Goal: Task Accomplishment & Management: Use online tool/utility

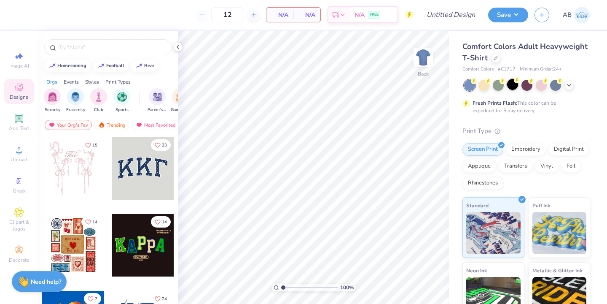
click at [517, 88] on div at bounding box center [512, 84] width 11 height 11
click at [418, 55] on img at bounding box center [423, 57] width 34 height 34
click at [494, 59] on icon at bounding box center [496, 57] width 4 height 4
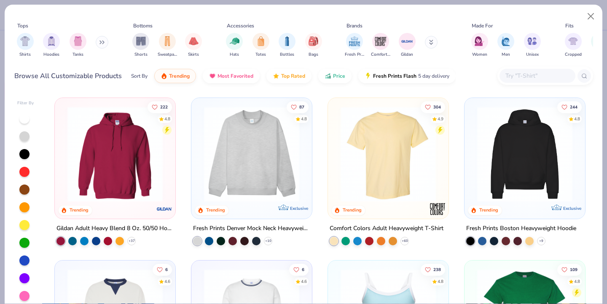
click at [515, 77] on input "text" at bounding box center [537, 76] width 65 height 10
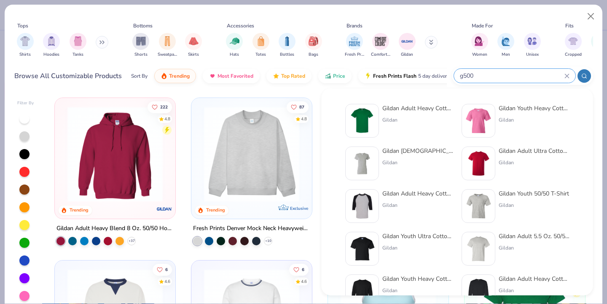
type input "g500"
click at [378, 99] on div "Gildan Adult Heavy Cotton T-Shirt Gildan Gildan Youth Heavy Cotton 5.3 Oz. T-Sh…" at bounding box center [458, 192] width 272 height 207
click at [370, 114] on img at bounding box center [362, 121] width 26 height 26
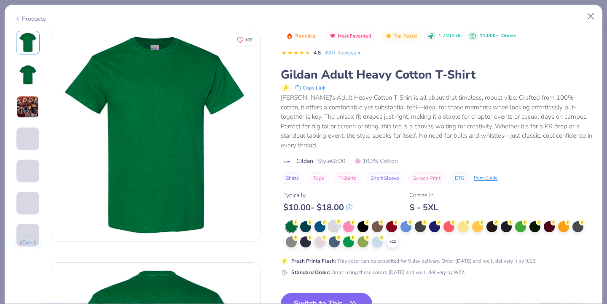
click at [337, 220] on div at bounding box center [334, 225] width 11 height 11
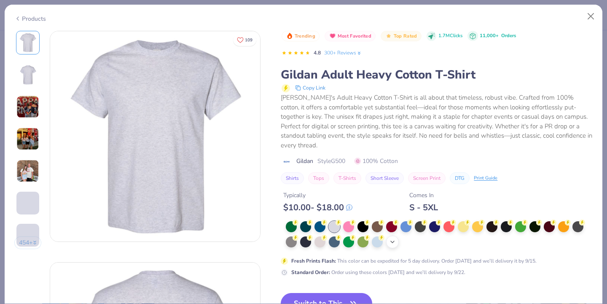
click at [394, 238] on icon at bounding box center [392, 241] width 7 height 7
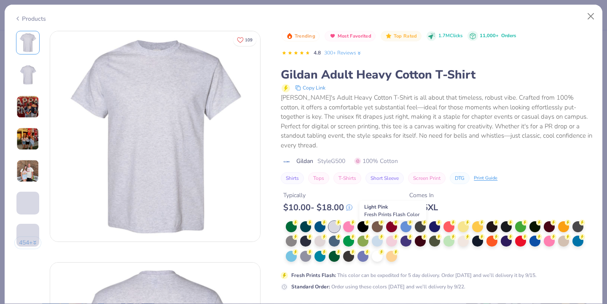
scroll to position [26, 0]
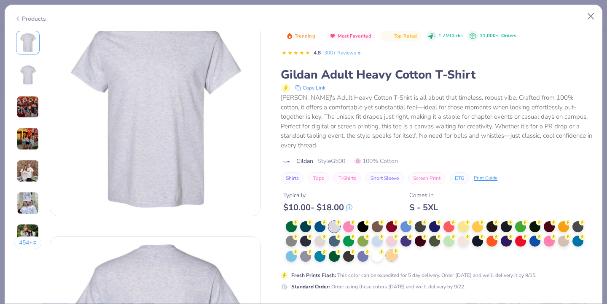
click at [394, 251] on div at bounding box center [391, 255] width 11 height 11
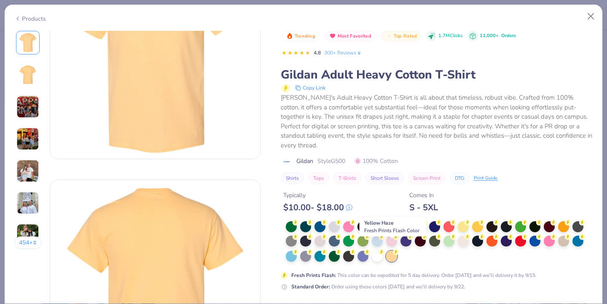
scroll to position [85, 0]
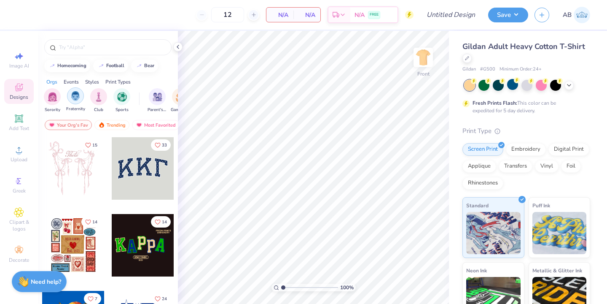
click at [68, 100] on div "filter for Fraternity" at bounding box center [75, 95] width 17 height 17
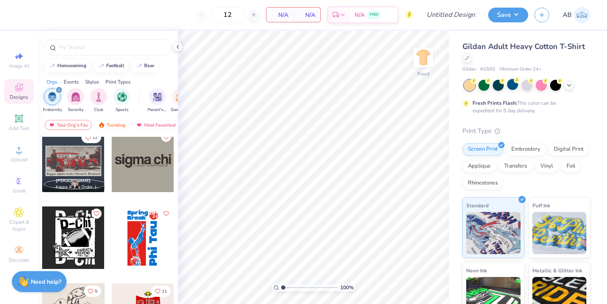
scroll to position [318, 0]
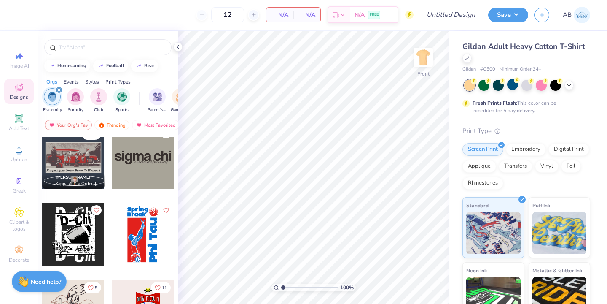
click at [75, 178] on span "Max Murch" at bounding box center [73, 177] width 35 height 6
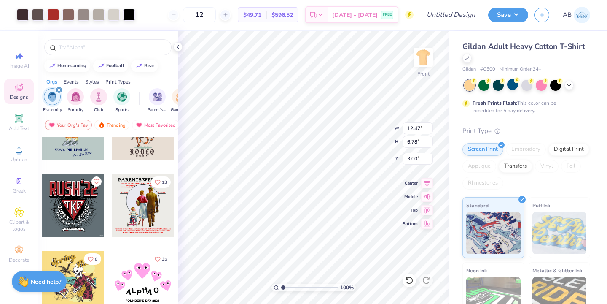
scroll to position [3570, 0]
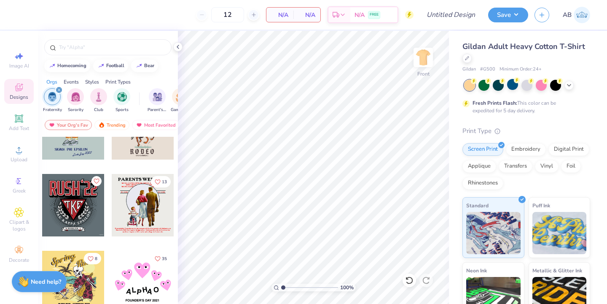
click at [134, 213] on div at bounding box center [143, 205] width 62 height 62
click at [140, 205] on div at bounding box center [143, 205] width 62 height 62
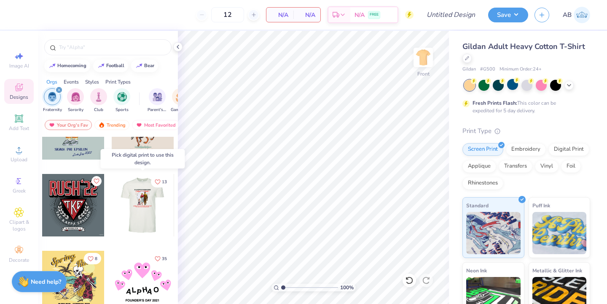
click at [140, 205] on div at bounding box center [142, 205] width 187 height 62
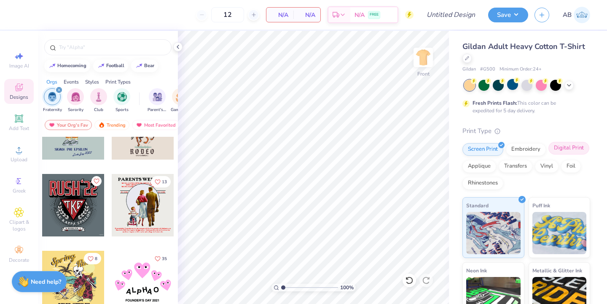
click at [570, 155] on div "Screen Print Embroidery Digital Print Applique Transfers Vinyl Foil Rhinestones" at bounding box center [527, 166] width 128 height 46
click at [571, 152] on div "Digital Print" at bounding box center [569, 148] width 41 height 13
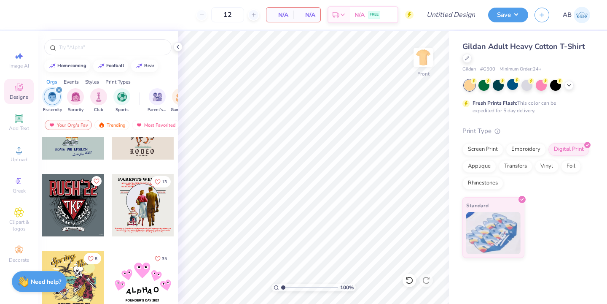
click at [147, 209] on div at bounding box center [143, 205] width 62 height 62
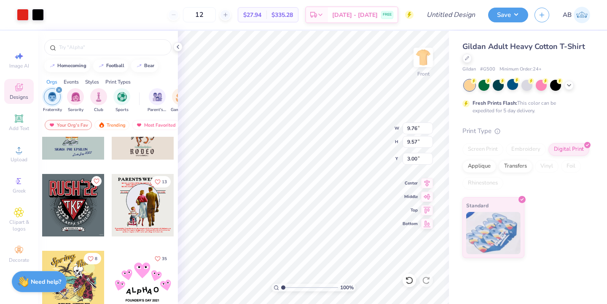
type input "11.99"
type input "11.76"
type input "14.25"
type input "13.98"
type input "3.00"
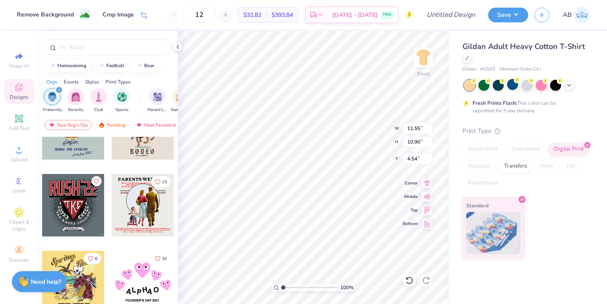
type input "4.66"
click at [407, 278] on icon at bounding box center [407, 278] width 2 height 2
type input "4.66"
click at [409, 277] on icon at bounding box center [409, 280] width 8 height 8
type input "12.75"
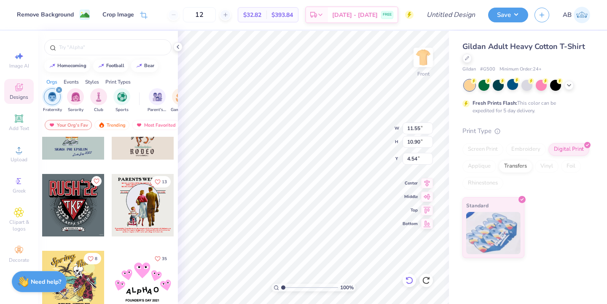
type input "0.82"
type input "3.01"
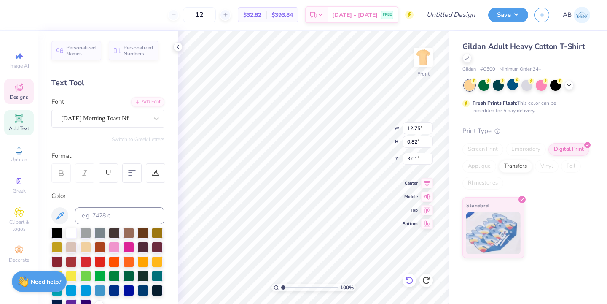
type input "11.55"
type input "10.90"
type input "16.53"
click at [410, 277] on icon at bounding box center [409, 280] width 7 height 8
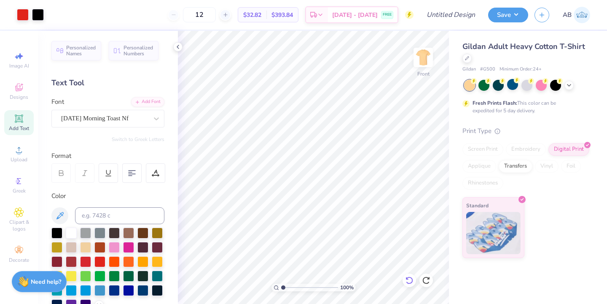
click at [411, 280] on icon at bounding box center [409, 280] width 8 height 8
type textarea "CHI PSI - CHI PSI · CHI PSI - CHI PSI"
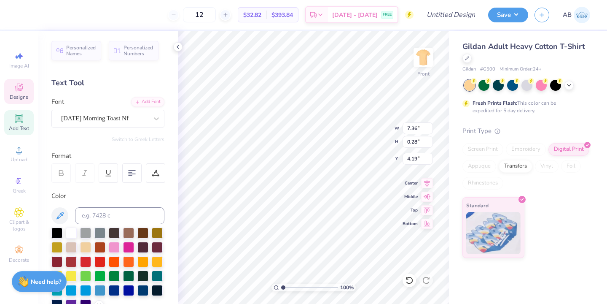
type input "10.75"
type input "0.41"
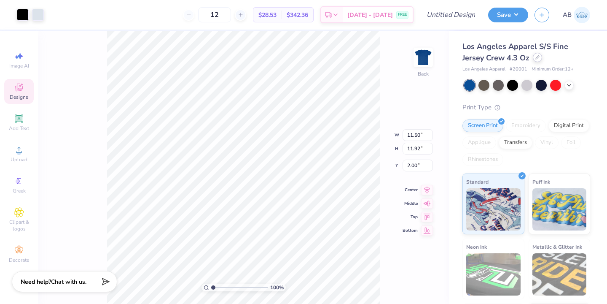
click at [538, 56] on icon at bounding box center [537, 57] width 4 height 4
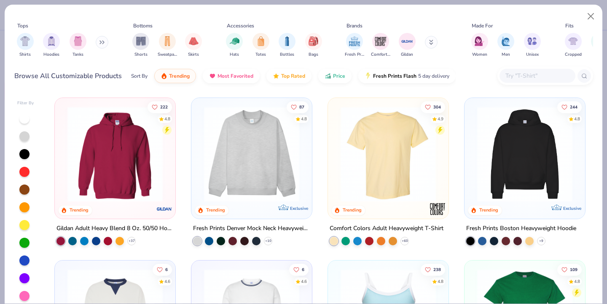
click at [528, 70] on div at bounding box center [538, 76] width 76 height 14
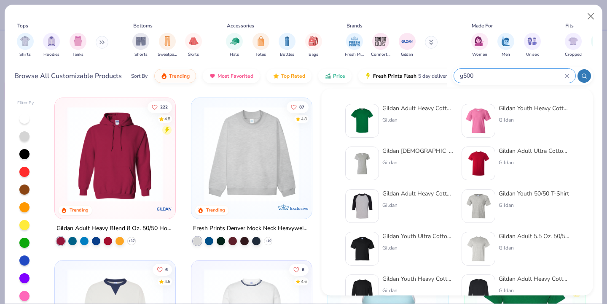
type input "g500"
click at [374, 116] on img at bounding box center [362, 121] width 26 height 26
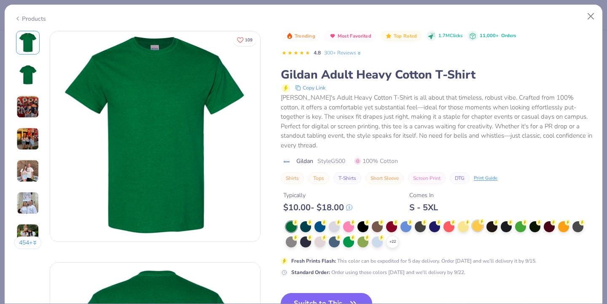
click at [475, 220] on div at bounding box center [477, 225] width 11 height 11
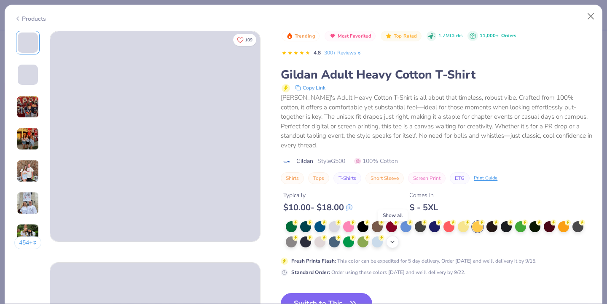
click at [393, 238] on icon at bounding box center [392, 241] width 7 height 7
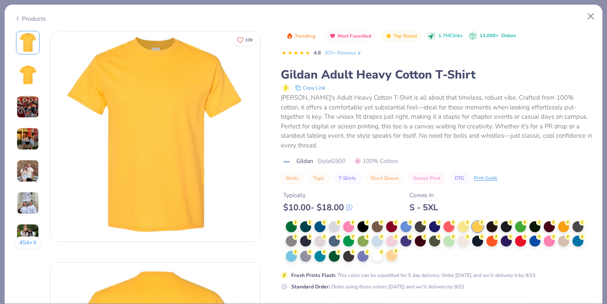
click at [396, 251] on div at bounding box center [439, 241] width 307 height 41
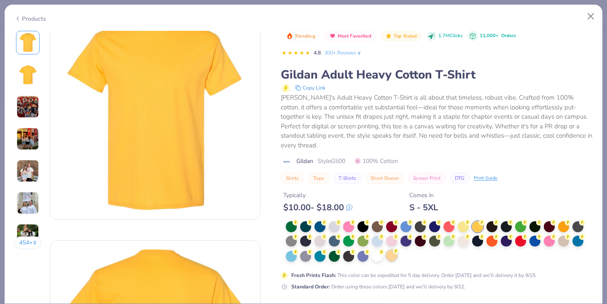
click at [395, 250] on div at bounding box center [391, 255] width 11 height 11
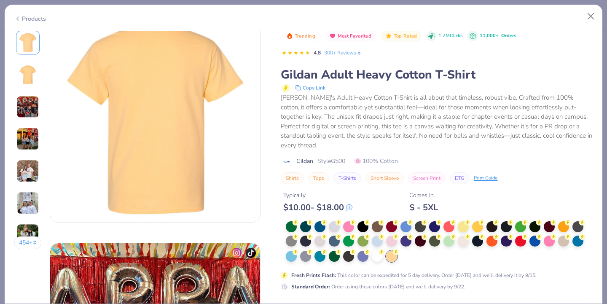
scroll to position [251, 0]
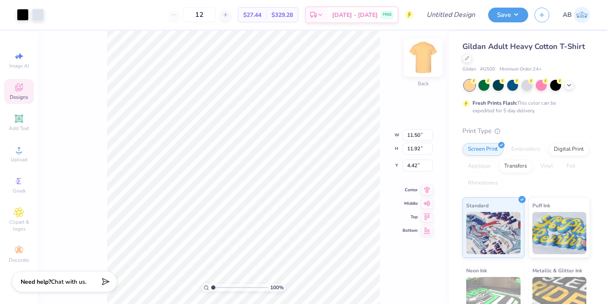
click at [427, 60] on img at bounding box center [423, 57] width 34 height 34
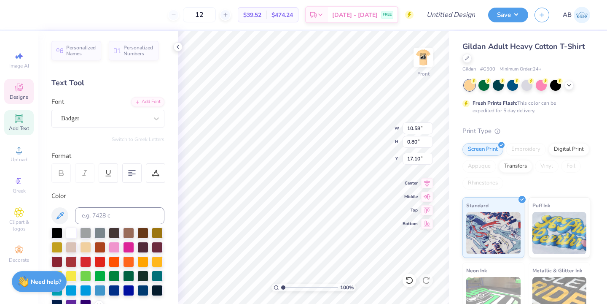
type textarea "C"
type textarea "c"
type textarea "CHI PSI BOULDER, CO"
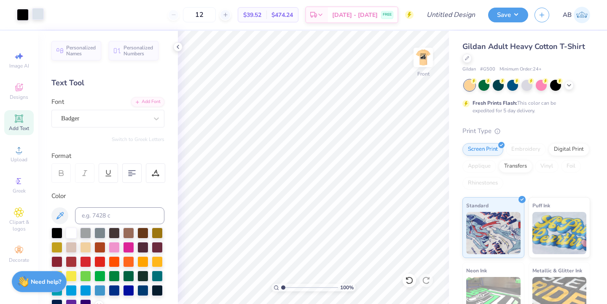
click at [37, 17] on div at bounding box center [38, 14] width 12 height 12
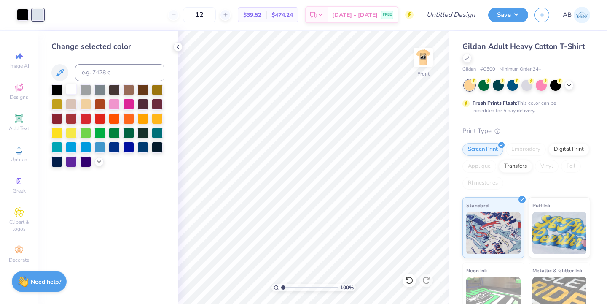
click at [66, 88] on div at bounding box center [71, 88] width 11 height 11
click at [180, 48] on icon at bounding box center [178, 46] width 7 height 7
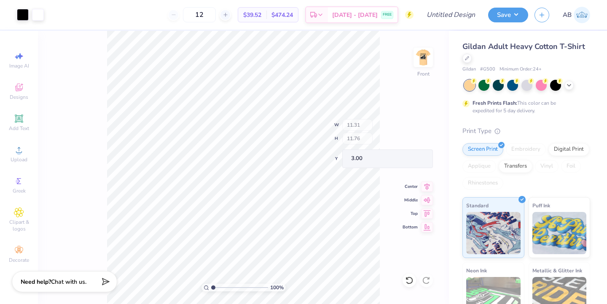
type input "3.00"
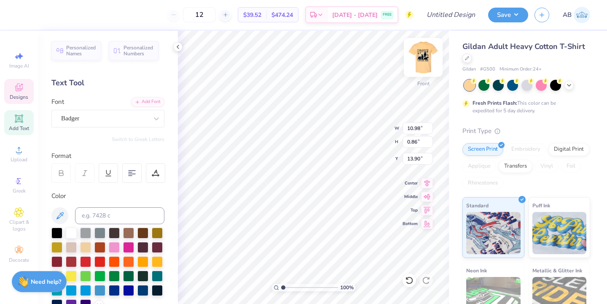
click at [423, 56] on img at bounding box center [423, 57] width 34 height 34
type input "7.54"
type input "0.59"
type input "3.00"
click at [421, 54] on img at bounding box center [423, 57] width 34 height 34
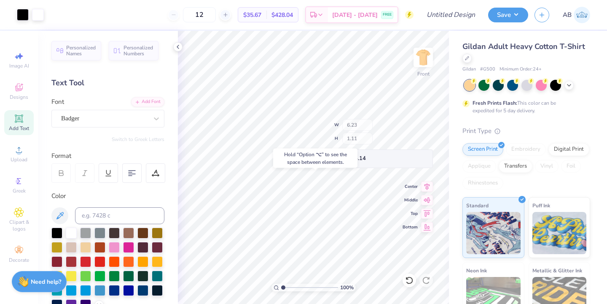
type input "15.14"
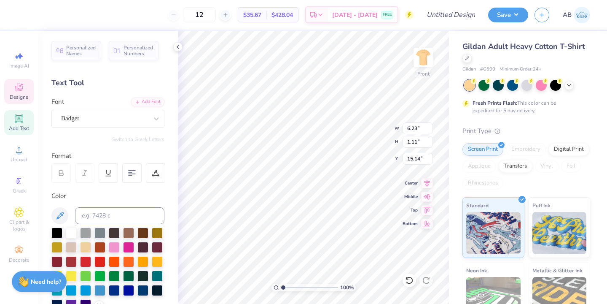
type textarea "2025"
type input "3.16"
type input "0.83"
type input "15.13"
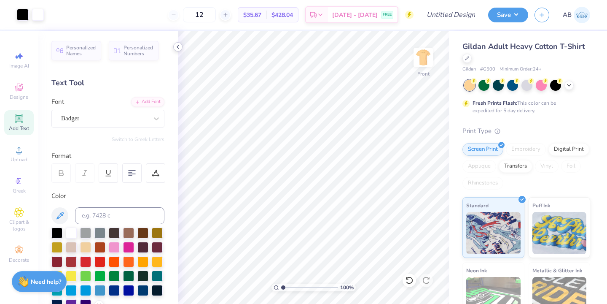
click at [178, 46] on polyline at bounding box center [178, 46] width 2 height 3
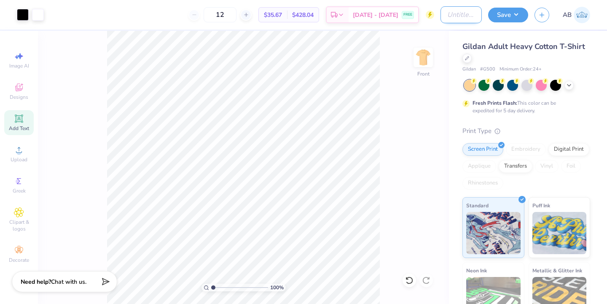
click at [451, 13] on input "Design Title" at bounding box center [461, 14] width 41 height 17
type input "B"
type input "bear chi psi parnets wknd"
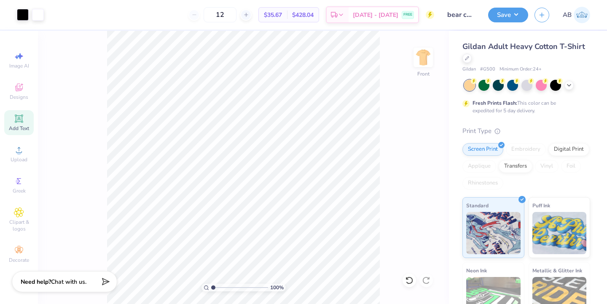
click at [509, 24] on div "Save AB" at bounding box center [547, 15] width 119 height 30
click at [509, 20] on button "Save" at bounding box center [508, 13] width 40 height 15
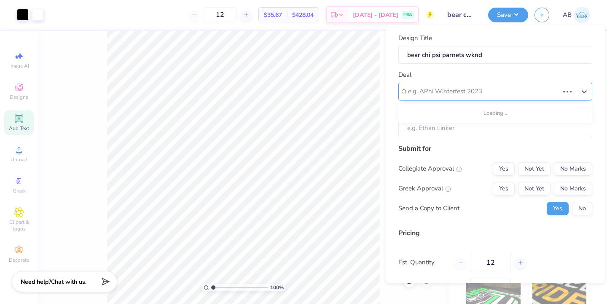
click at [483, 92] on div at bounding box center [483, 91] width 151 height 11
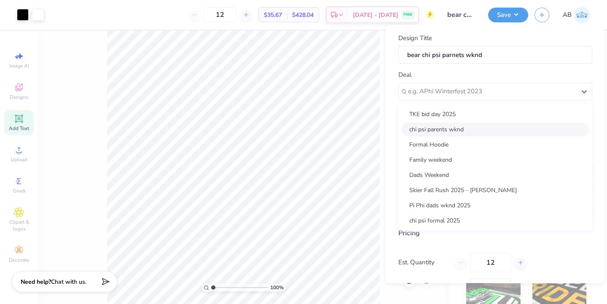
click at [461, 132] on div "chi psi parents wknd" at bounding box center [495, 129] width 187 height 14
type input "Dawson Bomers"
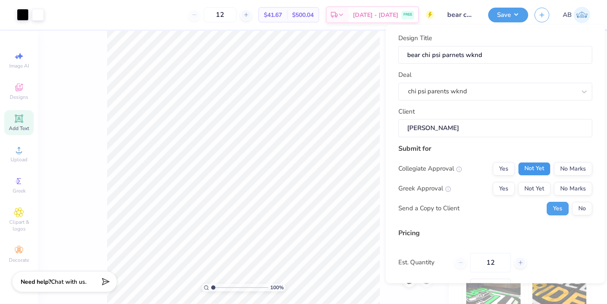
click at [526, 167] on button "Not Yet" at bounding box center [534, 167] width 32 height 13
click at [507, 181] on button "Yes" at bounding box center [504, 187] width 22 height 13
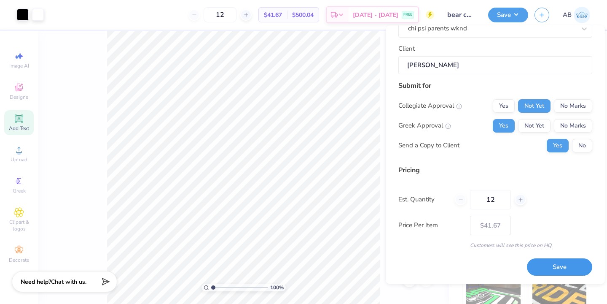
click at [561, 264] on button "Save" at bounding box center [559, 266] width 65 height 17
type input "– –"
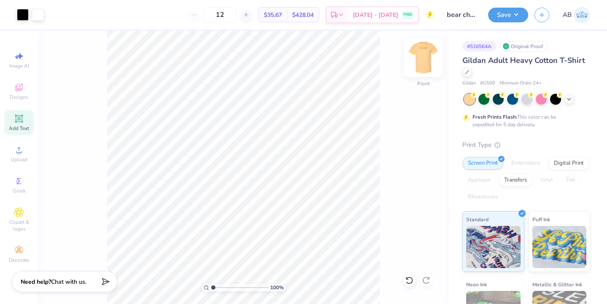
click at [423, 55] on img at bounding box center [423, 57] width 34 height 34
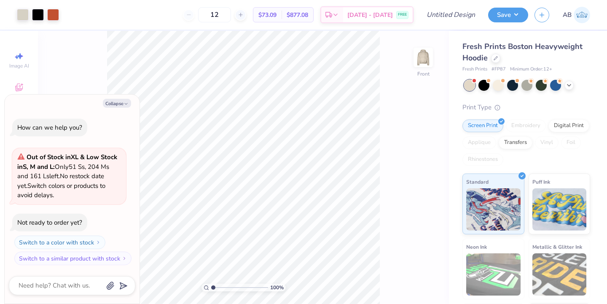
click at [490, 62] on div "Fresh Prints Boston Heavyweight Hoodie" at bounding box center [527, 52] width 128 height 23
click at [497, 62] on div at bounding box center [495, 57] width 9 height 9
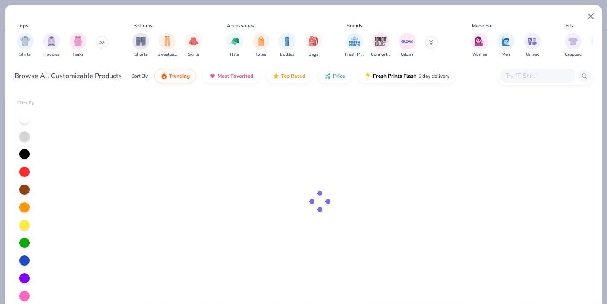
type textarea "x"
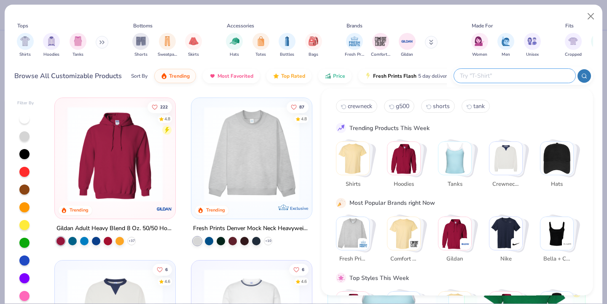
click at [552, 75] on input "text" at bounding box center [514, 76] width 110 height 10
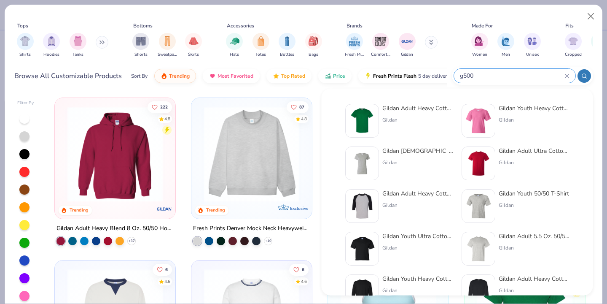
type input "g500"
click at [357, 114] on img at bounding box center [362, 121] width 26 height 26
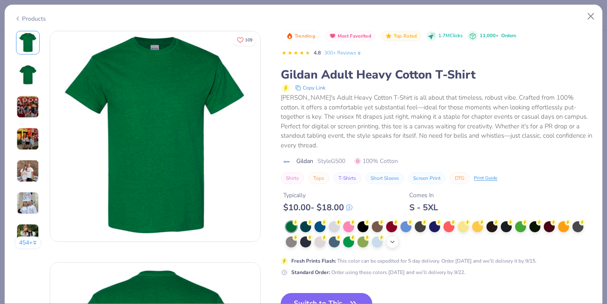
click at [395, 238] on icon at bounding box center [392, 241] width 7 height 7
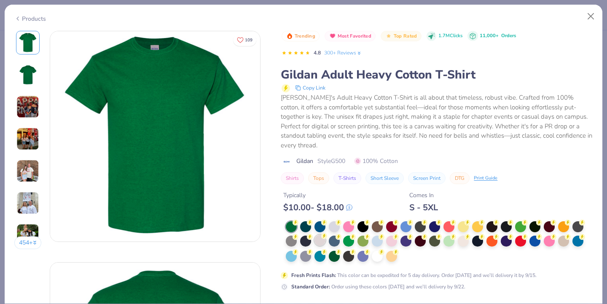
click at [323, 234] on div at bounding box center [320, 239] width 11 height 11
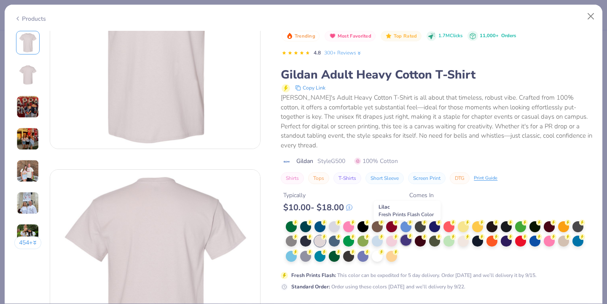
scroll to position [95, 0]
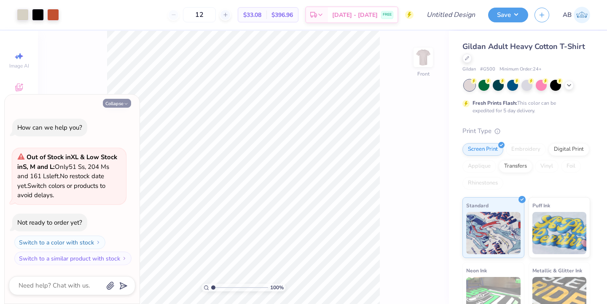
click at [120, 100] on button "Collapse" at bounding box center [117, 103] width 28 height 9
type textarea "x"
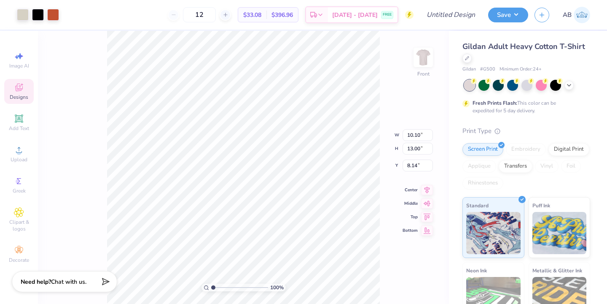
type input "12.20"
type input "15.71"
type input "3.00"
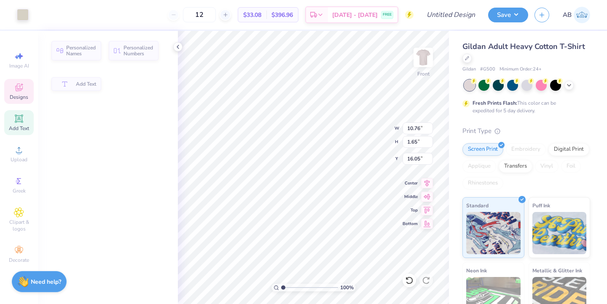
type input "10.76"
type input "1.65"
type input "16.05"
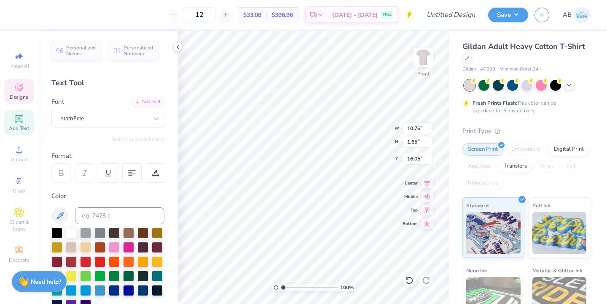
type textarea "Z"
type textarea "Chi psi"
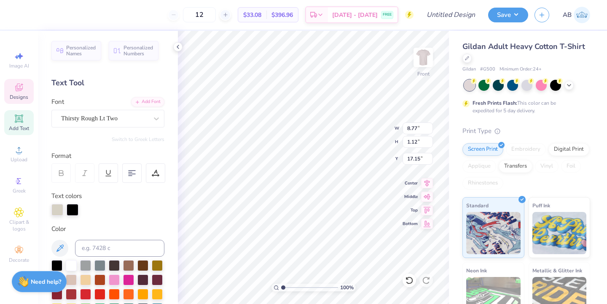
type input "20.20"
type textarea "P"
type textarea "2025"
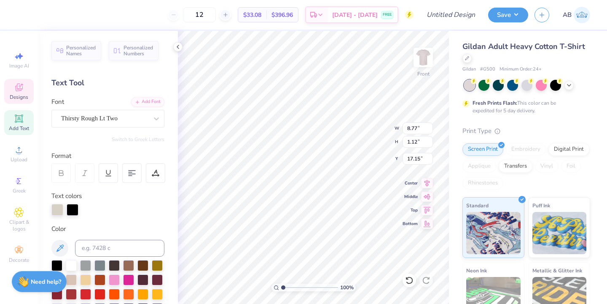
type textarea "Parents Weekend 2025"
type input "9.98"
type input "0.98"
type input "17.22"
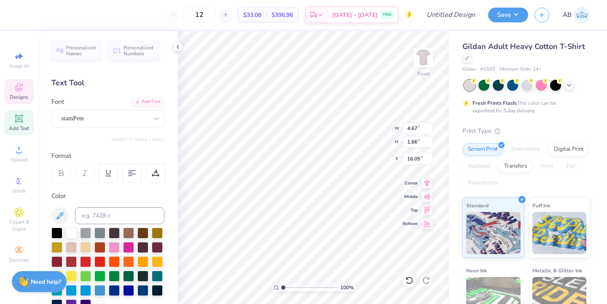
type input "5.49"
type input "1.95"
type input "15.76"
click at [425, 60] on img at bounding box center [423, 57] width 34 height 34
click at [175, 47] on icon at bounding box center [178, 46] width 7 height 7
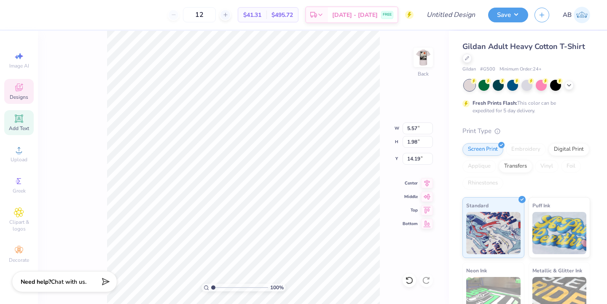
type input "14.21"
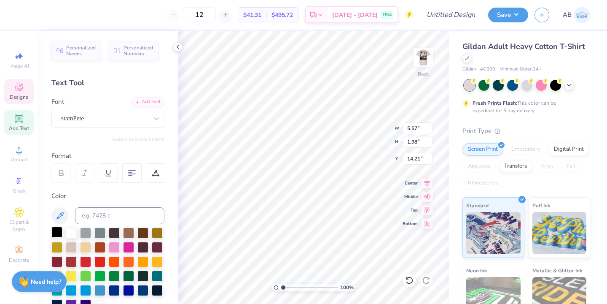
click at [56, 228] on div at bounding box center [56, 231] width 11 height 11
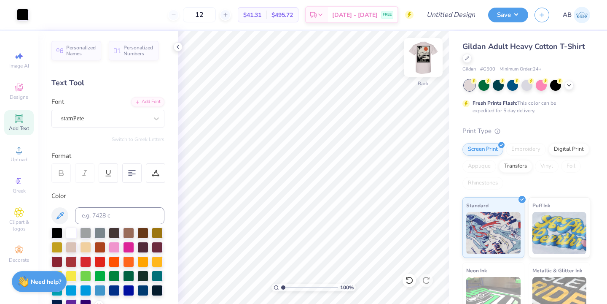
click at [427, 60] on img at bounding box center [423, 57] width 34 height 34
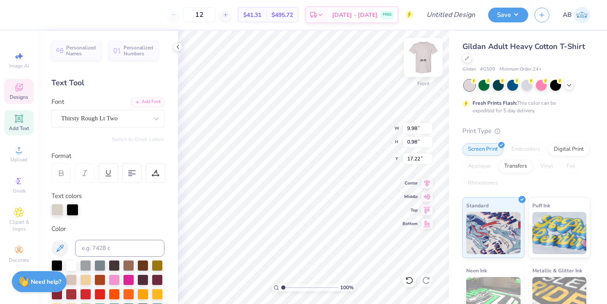
click at [425, 56] on img at bounding box center [423, 57] width 34 height 34
type input "15.69"
type input "5.63"
type input "1.38"
type input "3.00"
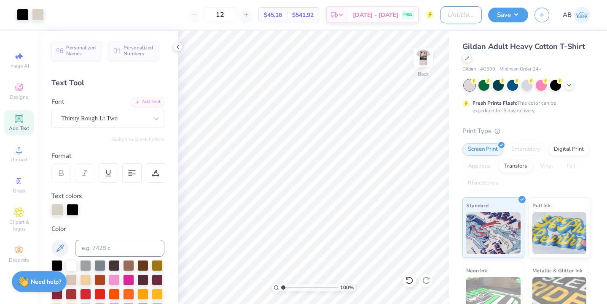
click at [452, 20] on input "Design Title" at bounding box center [461, 14] width 41 height 17
click at [568, 86] on icon at bounding box center [569, 84] width 7 height 7
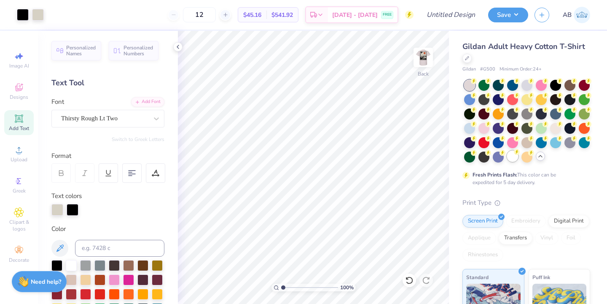
click at [512, 154] on div at bounding box center [512, 156] width 11 height 11
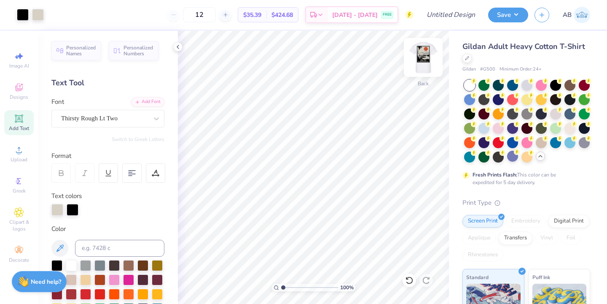
click at [420, 61] on img at bounding box center [423, 57] width 34 height 34
click at [179, 45] on icon at bounding box center [178, 46] width 7 height 7
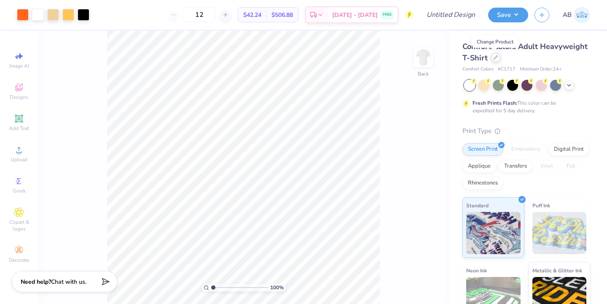
click at [495, 57] on icon at bounding box center [495, 57] width 3 height 3
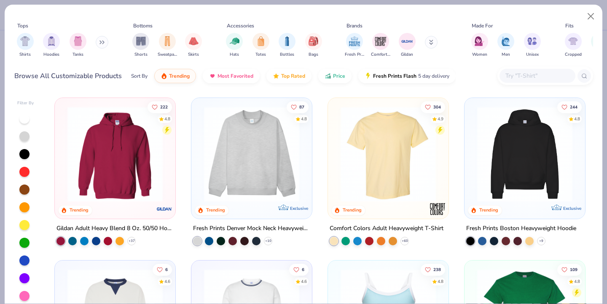
click at [522, 78] on input "text" at bounding box center [537, 76] width 65 height 10
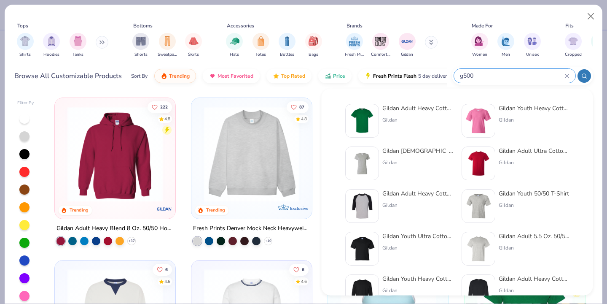
type input "g500"
click at [353, 128] on img at bounding box center [362, 121] width 26 height 26
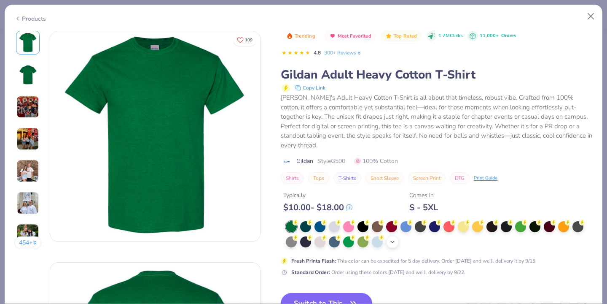
click at [393, 238] on icon at bounding box center [392, 241] width 7 height 7
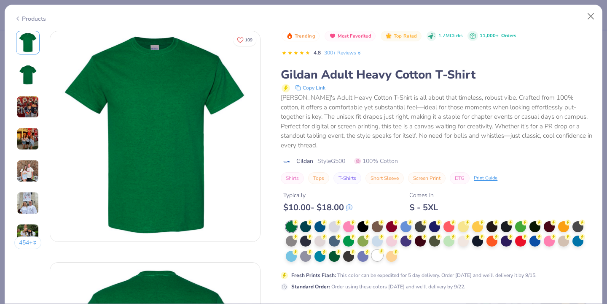
click at [380, 250] on div at bounding box center [377, 255] width 11 height 11
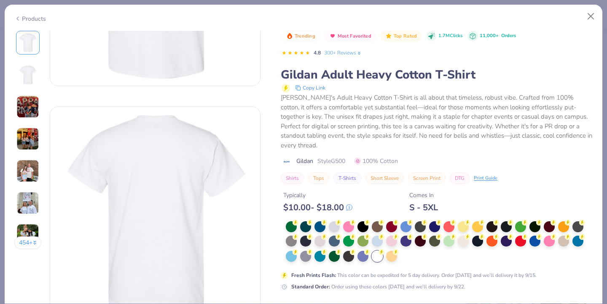
scroll to position [170, 0]
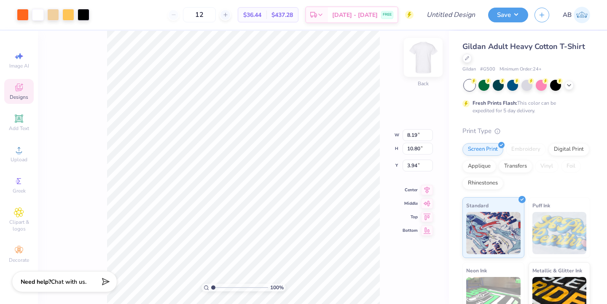
click at [426, 56] on img at bounding box center [423, 57] width 34 height 34
type input "10.42"
type input "13.74"
type input "2.53"
type input "12.50"
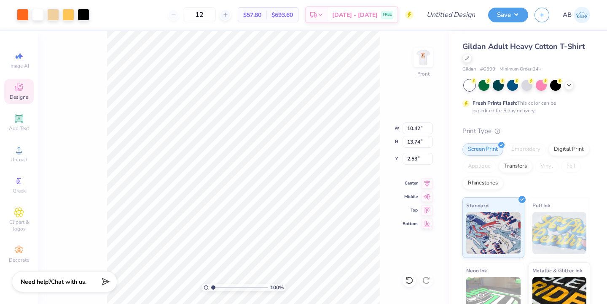
type input "16.48"
type input "3.00"
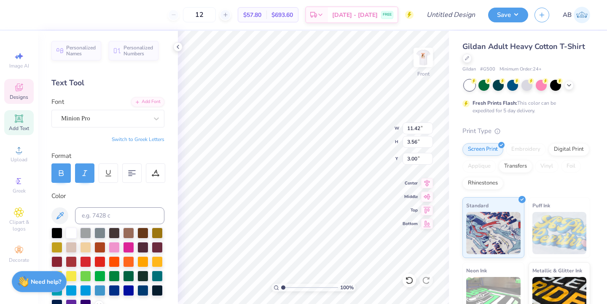
scroll to position [0, 0]
type textarea "CHI PSI"
type textarea "2025"
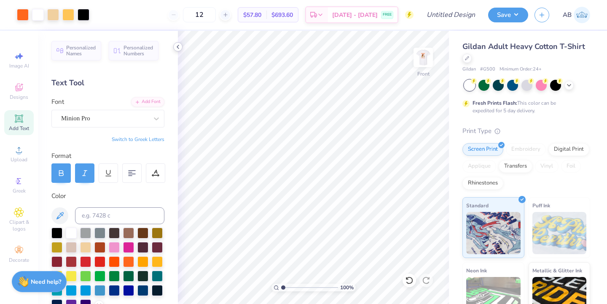
click at [180, 44] on icon at bounding box center [178, 46] width 7 height 7
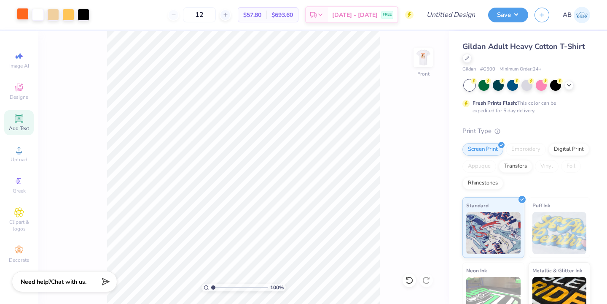
click at [24, 14] on div at bounding box center [23, 14] width 12 height 12
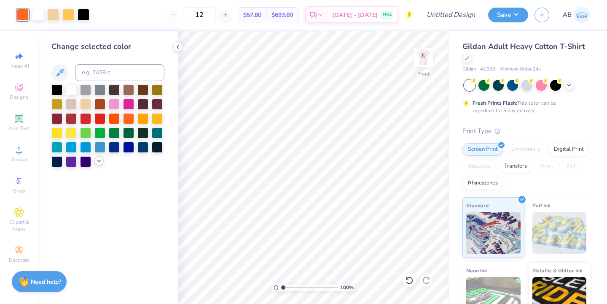
click at [97, 158] on icon at bounding box center [99, 160] width 7 height 7
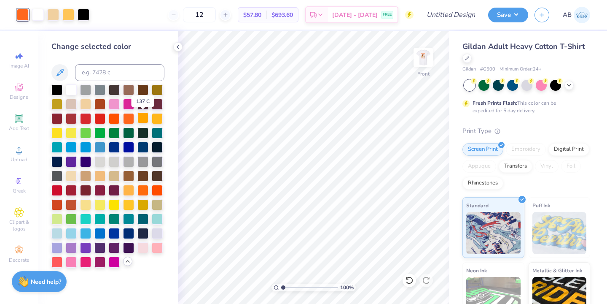
click at [145, 116] on div at bounding box center [142, 117] width 11 height 11
click at [56, 11] on div at bounding box center [53, 14] width 12 height 12
click at [130, 89] on div at bounding box center [128, 88] width 11 height 11
click at [87, 101] on div at bounding box center [85, 103] width 11 height 11
click at [70, 91] on div at bounding box center [71, 88] width 11 height 11
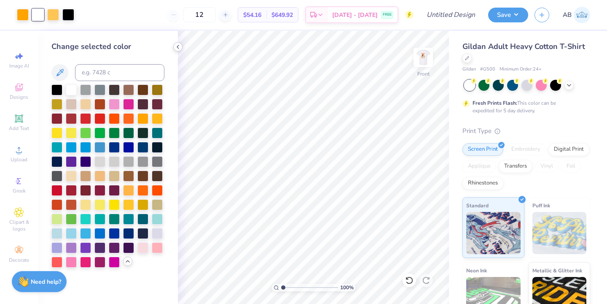
click at [180, 46] on icon at bounding box center [178, 46] width 7 height 7
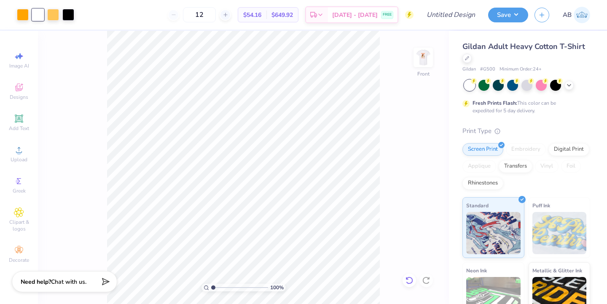
click at [411, 279] on icon at bounding box center [409, 280] width 8 height 8
click at [55, 13] on div at bounding box center [53, 14] width 12 height 12
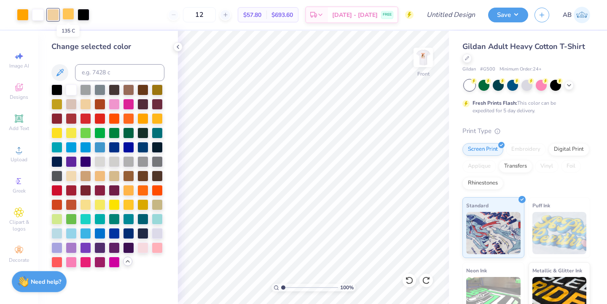
click at [66, 17] on div at bounding box center [68, 14] width 12 height 12
click at [126, 89] on div at bounding box center [128, 88] width 11 height 11
click at [88, 13] on div at bounding box center [84, 14] width 12 height 12
click at [117, 90] on div at bounding box center [114, 88] width 11 height 11
click at [181, 47] on icon at bounding box center [178, 46] width 7 height 7
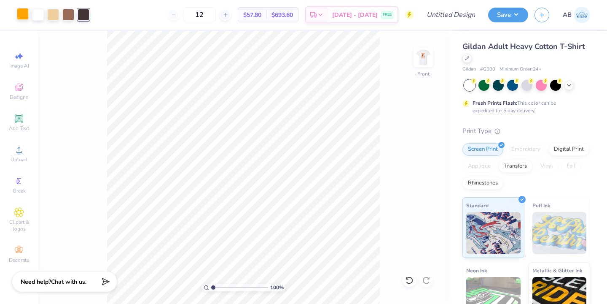
click at [23, 13] on div at bounding box center [23, 14] width 12 height 12
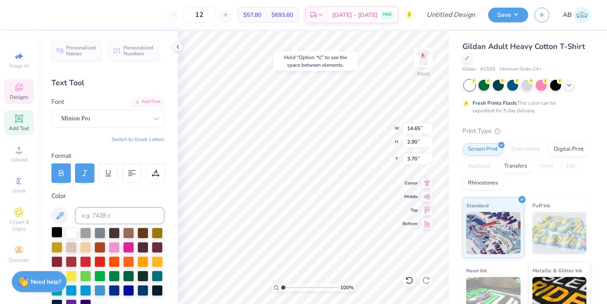
click at [58, 233] on div at bounding box center [56, 231] width 11 height 11
click at [63, 231] on div at bounding box center [107, 268] width 113 height 83
click at [59, 235] on div at bounding box center [56, 231] width 11 height 11
type input "11.29"
type input "1.89"
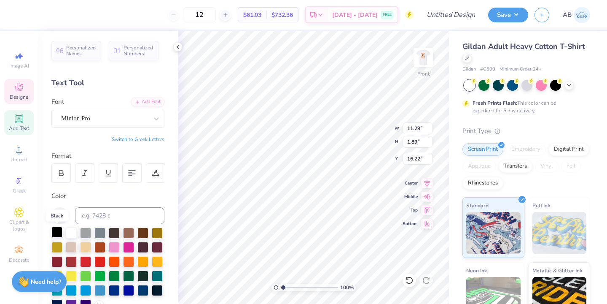
type input "16.22"
click at [60, 229] on div at bounding box center [56, 231] width 11 height 11
type input "9.85"
type input "0.87"
type input "18.66"
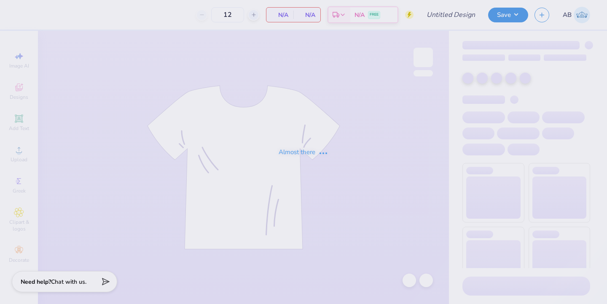
type input "50"
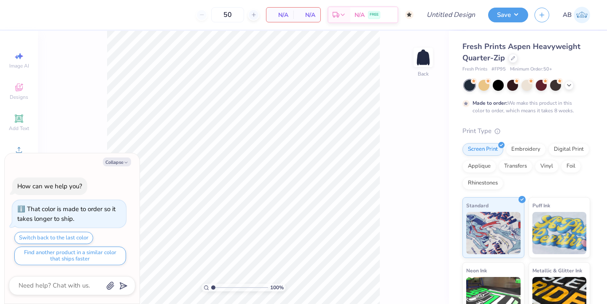
type textarea "x"
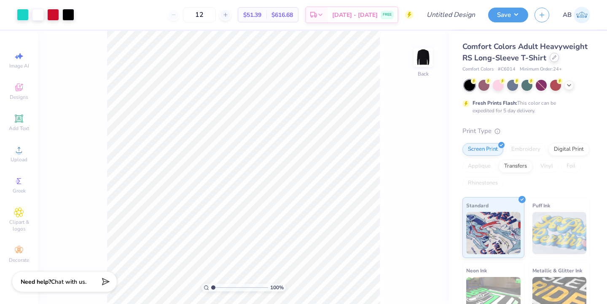
click at [556, 58] on div at bounding box center [554, 57] width 9 height 9
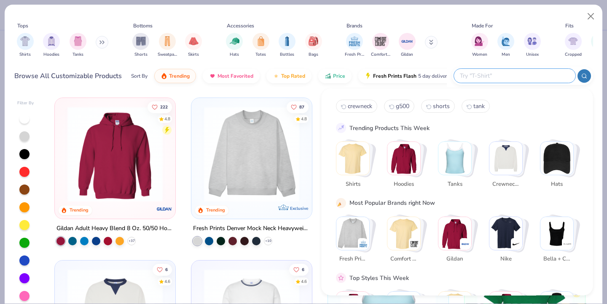
click at [515, 73] on input "text" at bounding box center [514, 76] width 110 height 10
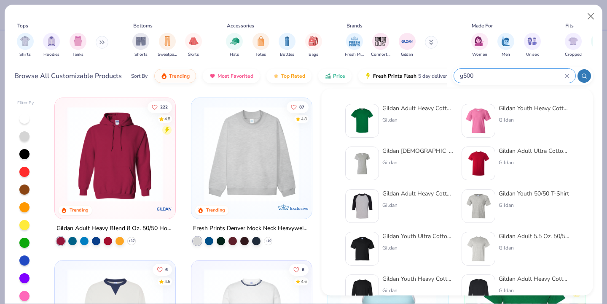
type input "g500"
click at [372, 111] on img at bounding box center [362, 121] width 26 height 26
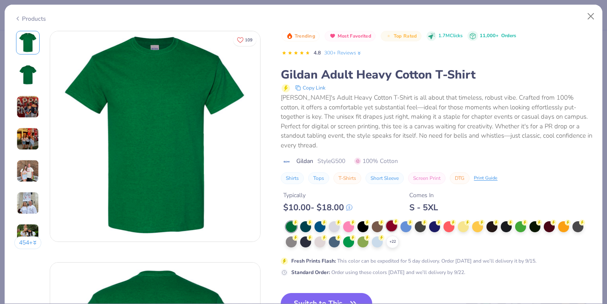
click at [396, 220] on div at bounding box center [391, 225] width 11 height 11
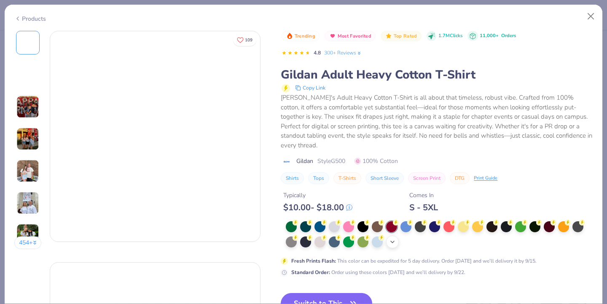
click at [396, 238] on icon at bounding box center [392, 241] width 7 height 7
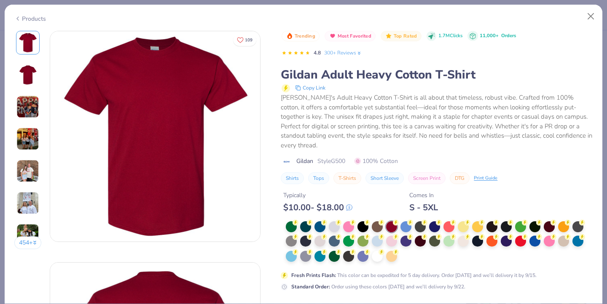
click at [412, 248] on div at bounding box center [439, 241] width 307 height 41
click at [380, 248] on circle at bounding box center [382, 251] width 6 height 6
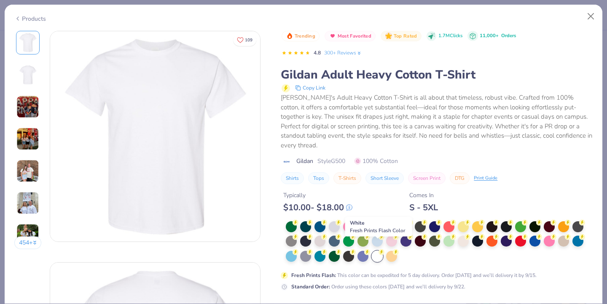
scroll to position [60, 0]
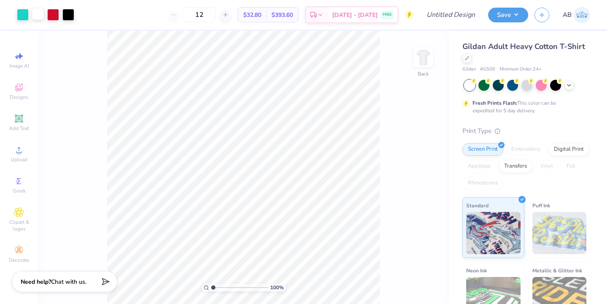
click at [37, 15] on div at bounding box center [38, 14] width 12 height 12
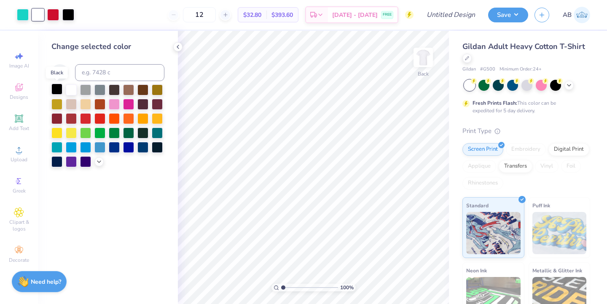
click at [59, 89] on div at bounding box center [56, 88] width 11 height 11
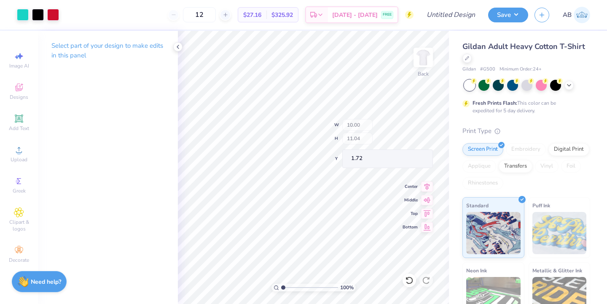
type input "4.65"
type input "7.17"
type input "4.07"
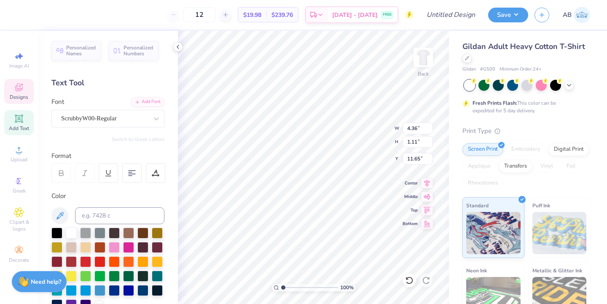
scroll to position [0, 3]
type textarea "Parents Weekend '25"
type textarea "Chi Psi"
click at [420, 52] on img at bounding box center [423, 57] width 34 height 34
type input "3.00"
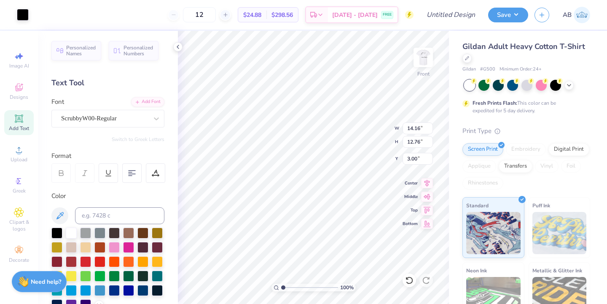
type input "14.16"
type input "12.76"
type input "12.10"
type input "13.59"
click at [22, 157] on span "Upload" at bounding box center [19, 159] width 17 height 7
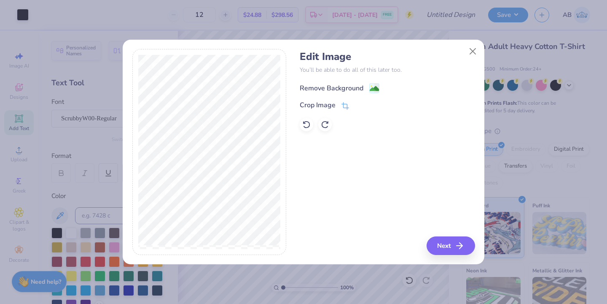
click at [346, 88] on div "Remove Background" at bounding box center [332, 88] width 64 height 10
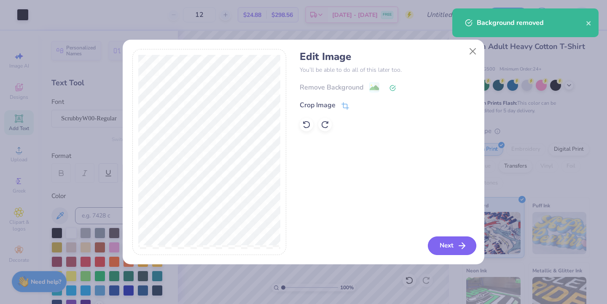
click at [444, 245] on button "Next" at bounding box center [452, 245] width 48 height 19
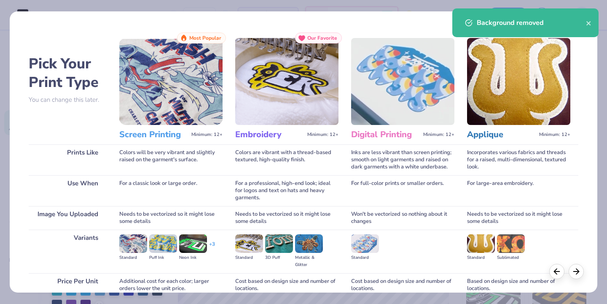
scroll to position [75, 0]
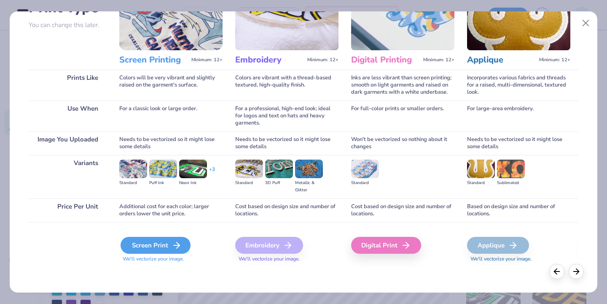
click at [171, 253] on div "Screen Print" at bounding box center [156, 245] width 70 height 17
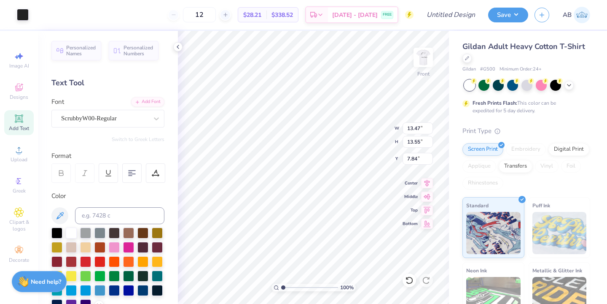
type input "12.12"
type input "1.31"
type input "6.53"
type input "21.73"
type input "13.47"
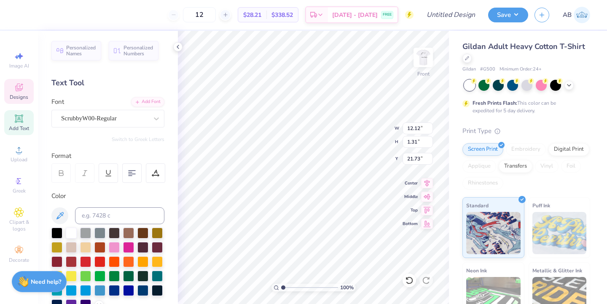
type input "13.55"
type input "7.48"
type input "5.45"
type input "10.64"
type input "13.89"
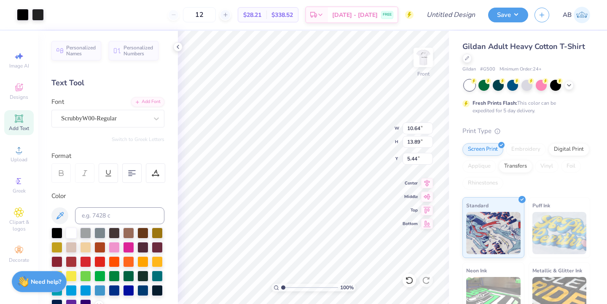
type input "3.00"
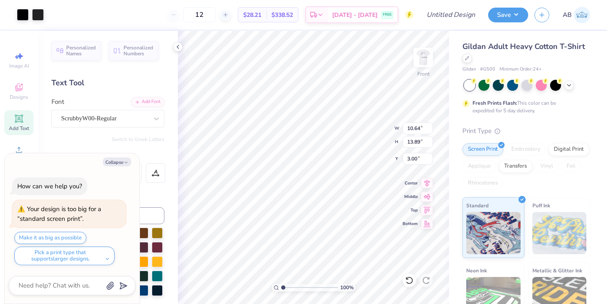
type textarea "x"
type input "13.40"
type input "17.50"
type input "3.01"
type textarea "x"
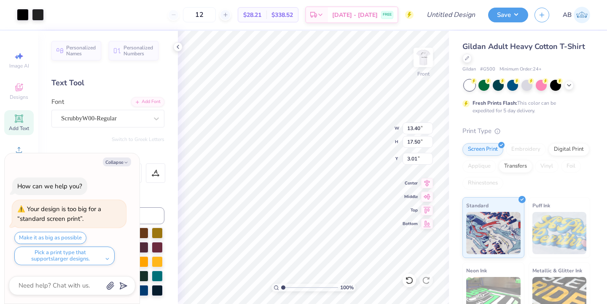
type input "3.00"
click at [120, 159] on button "Collapse" at bounding box center [117, 161] width 28 height 9
type textarea "x"
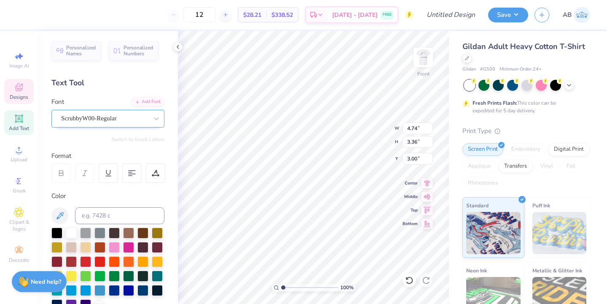
click at [112, 116] on div "ScrubbyW00-Regular" at bounding box center [104, 118] width 89 height 13
type input "scrubby"
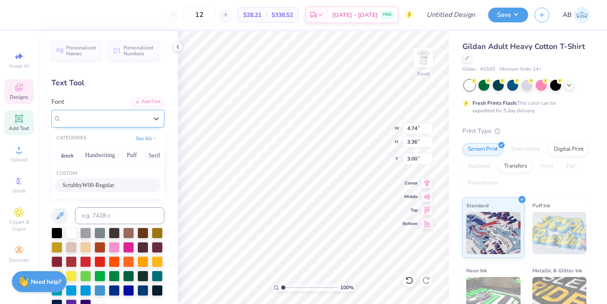
click at [108, 117] on div at bounding box center [104, 118] width 89 height 13
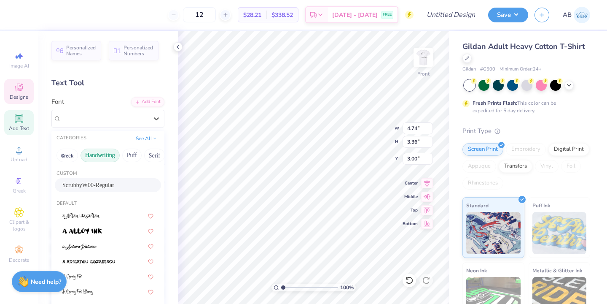
click at [108, 156] on button "Handwriting" at bounding box center [100, 154] width 39 height 13
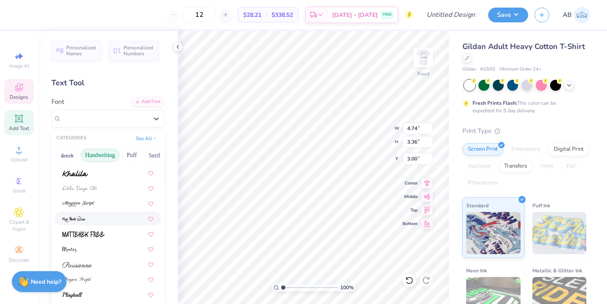
scroll to position [191, 0]
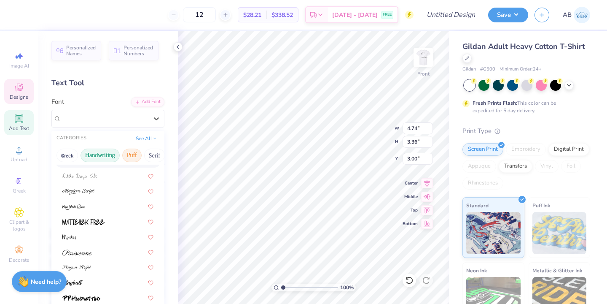
click at [134, 153] on button "Puff" at bounding box center [131, 154] width 19 height 13
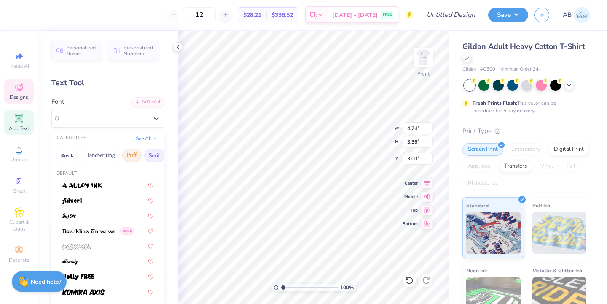
click at [151, 158] on button "Serif" at bounding box center [154, 154] width 21 height 13
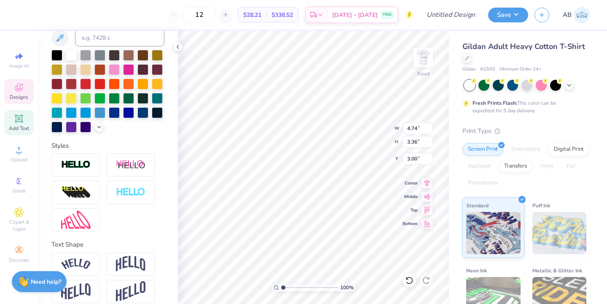
scroll to position [186, 0]
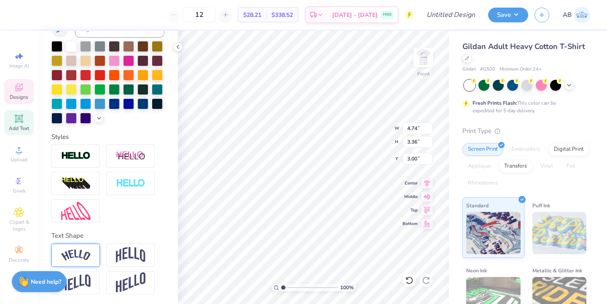
click at [84, 255] on img at bounding box center [76, 254] width 30 height 11
type input "6.18"
type input "3.56"
type input "3.00"
type input "6.88"
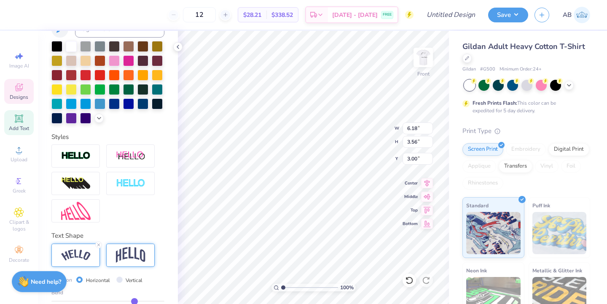
type input "3.97"
type input "2.77"
type input "7.62"
type input "2.24"
type input "3.00"
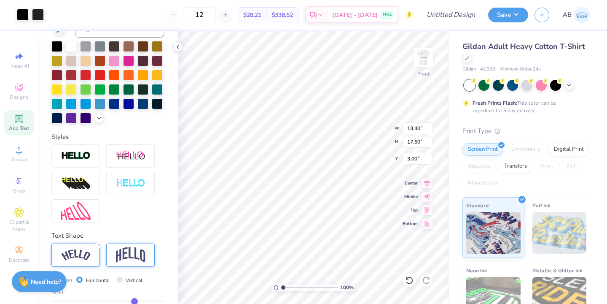
type input "13.39"
type input "17.48"
type input "13.20"
type input "17.23"
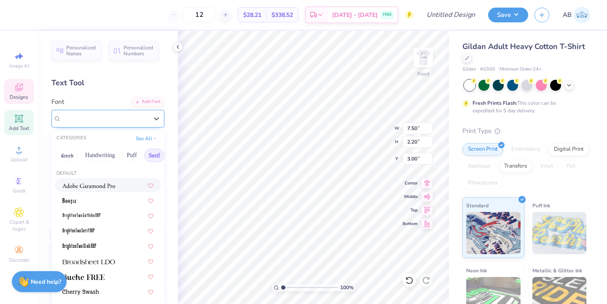
click at [118, 118] on div "ScrubbyW00-Regular" at bounding box center [104, 118] width 89 height 13
click at [139, 138] on button "See All" at bounding box center [146, 137] width 26 height 8
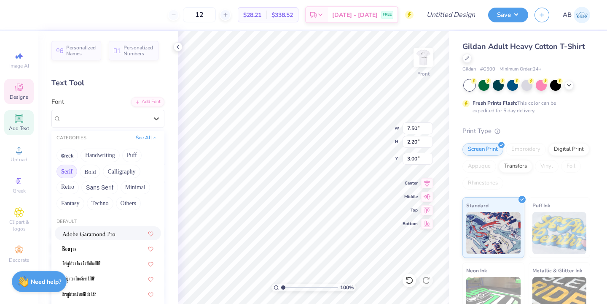
click at [149, 137] on button "See All" at bounding box center [146, 137] width 26 height 8
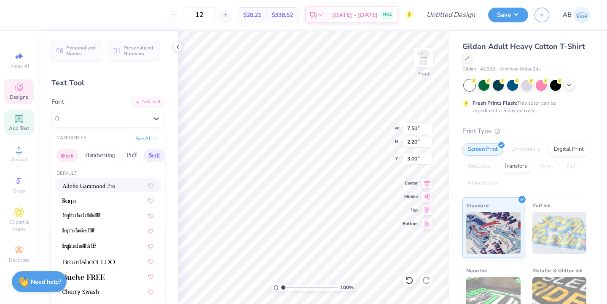
click at [72, 159] on button "Greek" at bounding box center [67, 154] width 22 height 13
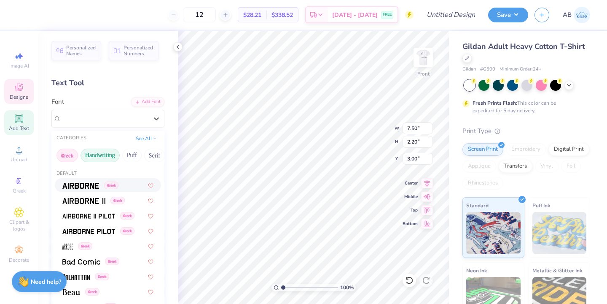
click at [100, 153] on button "Handwriting" at bounding box center [100, 154] width 39 height 13
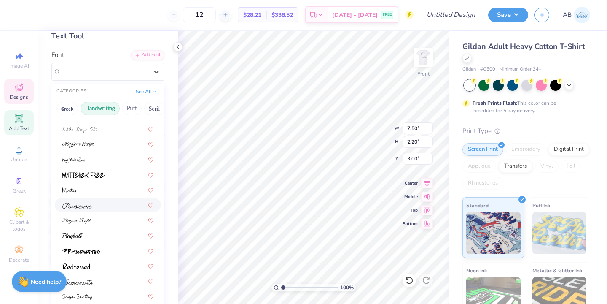
scroll to position [22, 0]
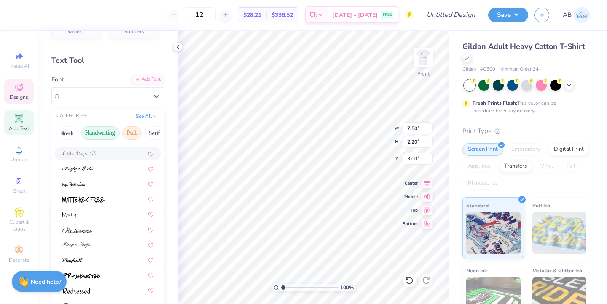
click at [137, 129] on button "Puff" at bounding box center [131, 132] width 19 height 13
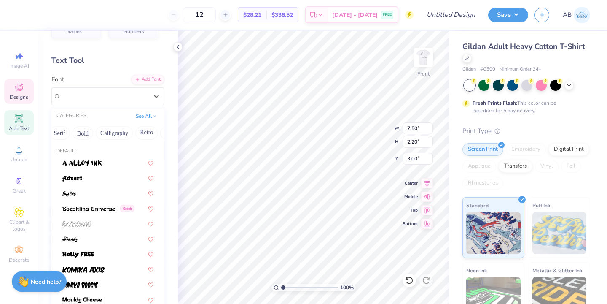
scroll to position [0, 96]
click at [56, 130] on button "Serif" at bounding box center [58, 132] width 21 height 13
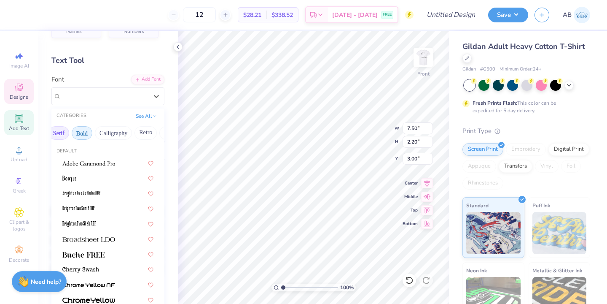
click at [88, 131] on button "Bold" at bounding box center [82, 132] width 21 height 13
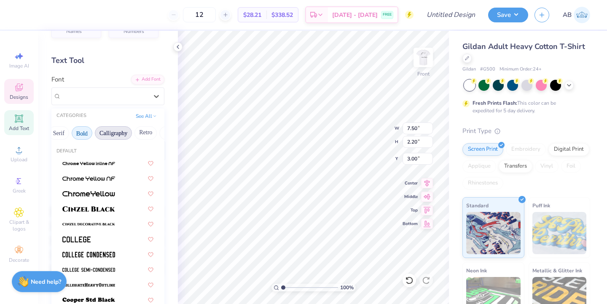
click at [105, 134] on button "Calligraphy" at bounding box center [113, 132] width 37 height 13
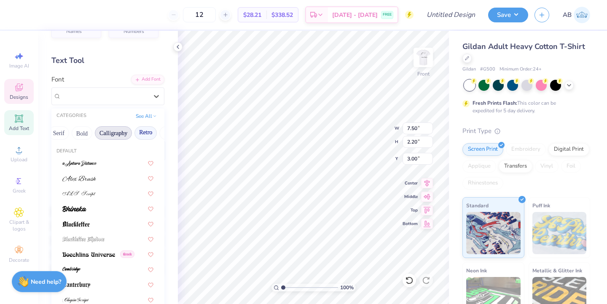
click at [141, 132] on button "Retro" at bounding box center [145, 132] width 22 height 13
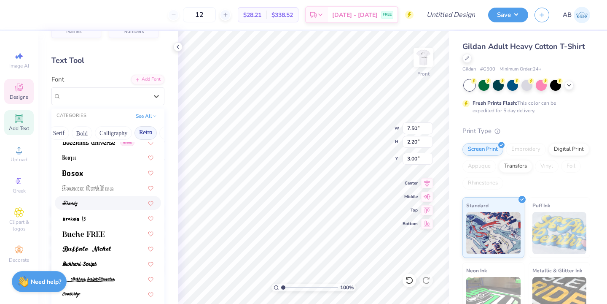
scroll to position [94, 0]
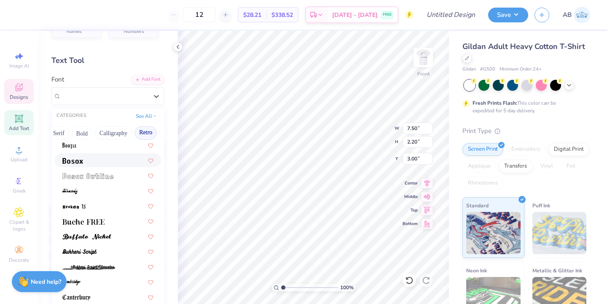
click at [84, 160] on div at bounding box center [107, 160] width 91 height 9
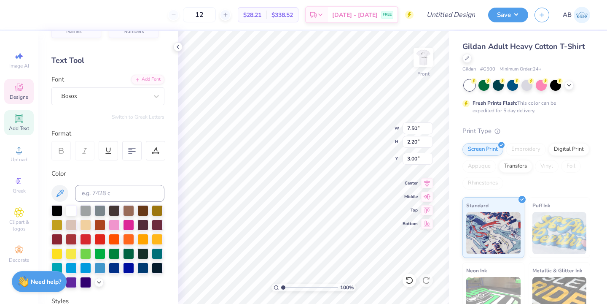
type input "5.48"
type input "1.56"
type input "3.30"
click at [105, 99] on div "Bosox" at bounding box center [104, 95] width 89 height 13
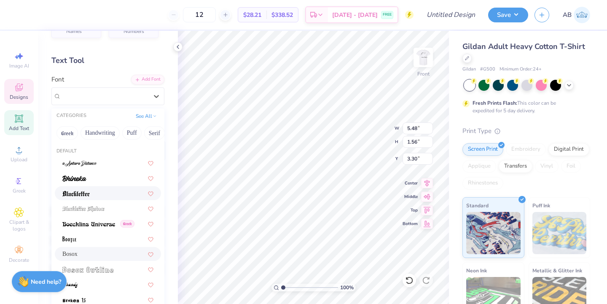
scroll to position [87, 0]
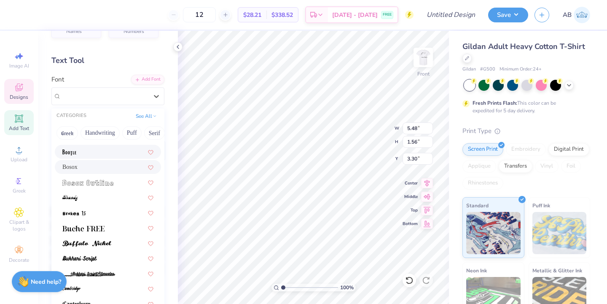
click at [85, 156] on div at bounding box center [108, 152] width 106 height 14
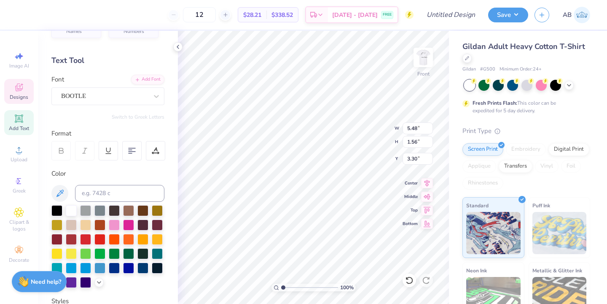
type input "6.36"
type input "1.94"
type input "3.11"
click at [100, 99] on div "BOOTLE" at bounding box center [104, 95] width 89 height 13
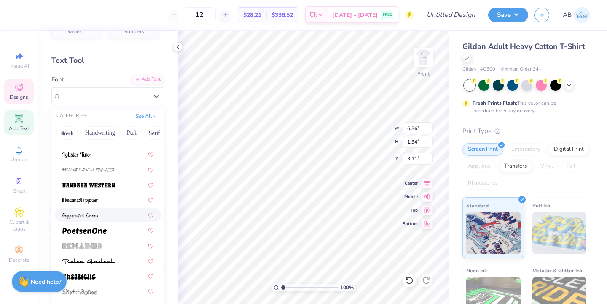
scroll to position [1006, 0]
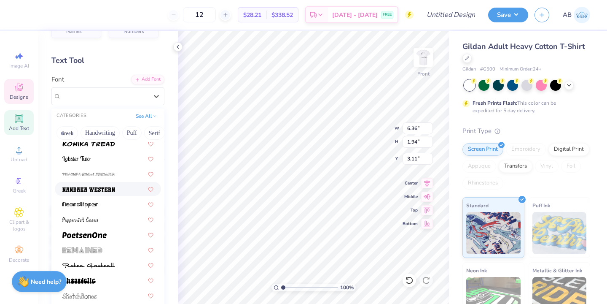
click at [119, 192] on div at bounding box center [107, 188] width 91 height 9
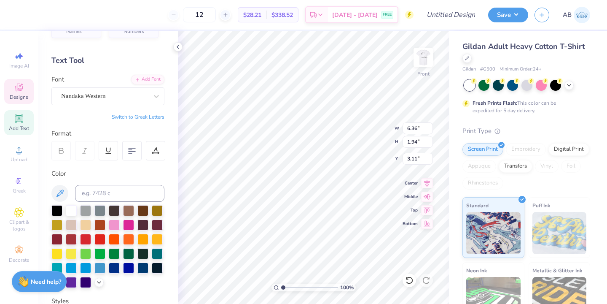
type input "7.50"
type input "2.18"
type input "2.98"
type input "21.05"
type input "3.00"
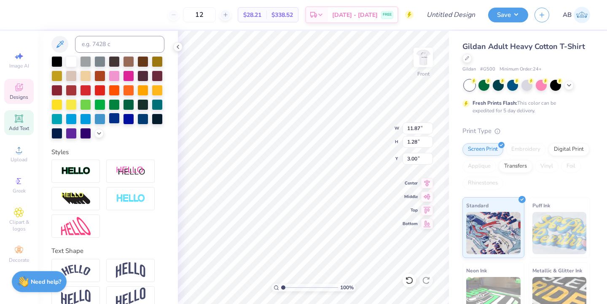
scroll to position [186, 0]
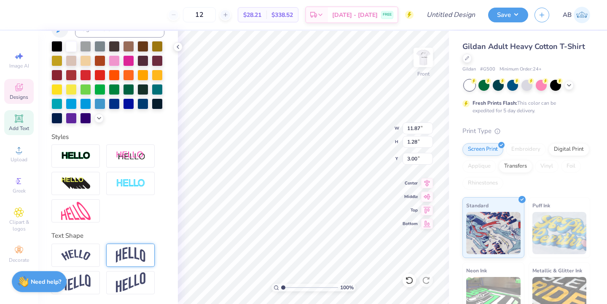
click at [135, 249] on img at bounding box center [131, 255] width 30 height 16
type input "3.39"
type input "1.95"
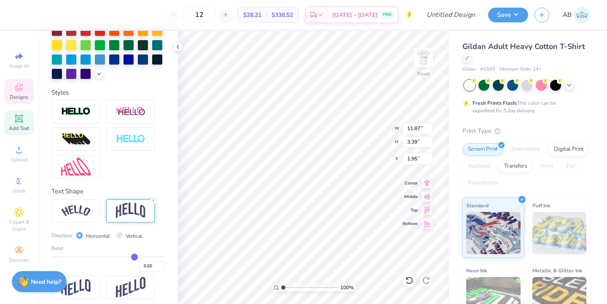
scroll to position [233, 0]
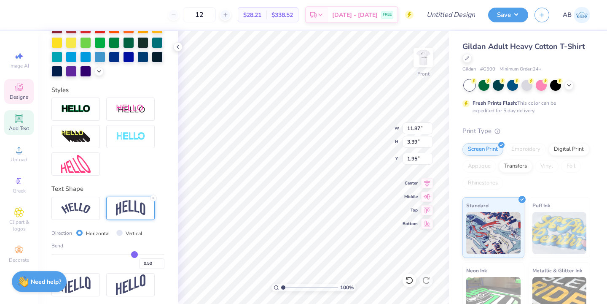
type input "0.53"
type input "0.51"
type input "0.49"
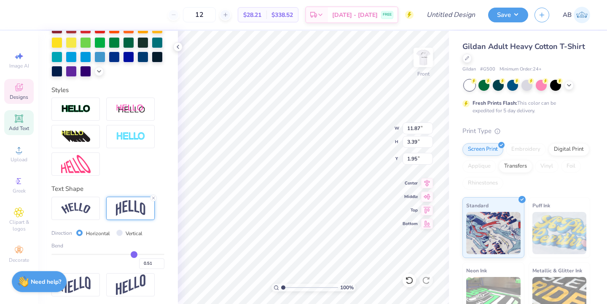
type input "0.49"
type input "0.41"
drag, startPoint x: 136, startPoint y: 255, endPoint x: 130, endPoint y: 254, distance: 6.4
type input "0.41"
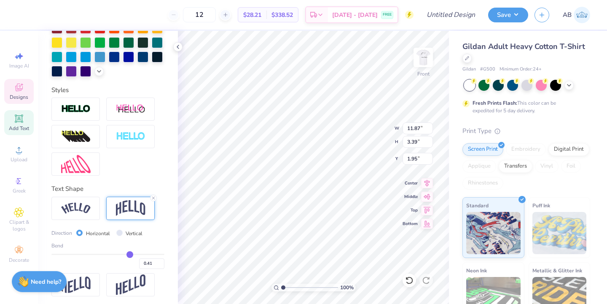
click at [130, 254] on input "range" at bounding box center [107, 253] width 113 height 1
type input "2.91"
type input "3.53"
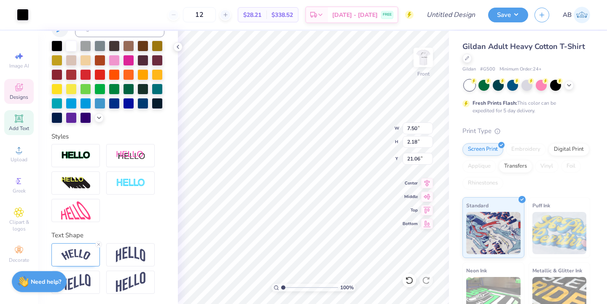
scroll to position [186, 0]
click at [97, 244] on icon at bounding box center [98, 244] width 5 height 5
type input "5.83"
type input "1.45"
type input "21.43"
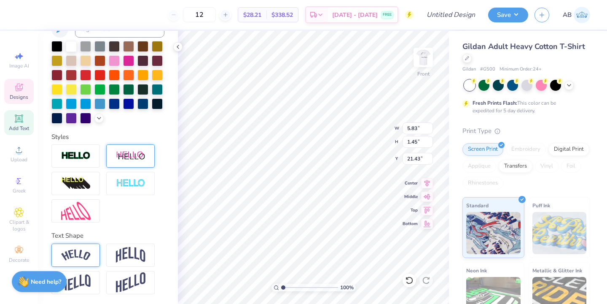
scroll to position [0, 0]
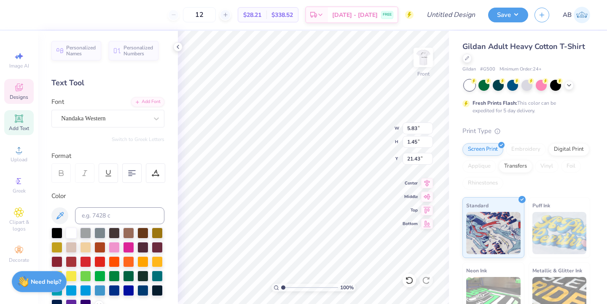
type input "11.87"
type input "2.91"
type input "3.53"
type input "5.83"
type input "1.45"
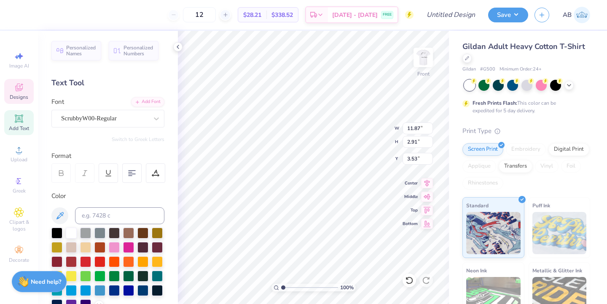
type input "21.43"
click at [138, 119] on div "Nandaka Western" at bounding box center [104, 118] width 89 height 13
type input "scrubby"
click at [100, 118] on div "Nandaka Western" at bounding box center [104, 118] width 89 height 13
click at [100, 118] on span "Nandaka Western" at bounding box center [83, 118] width 45 height 10
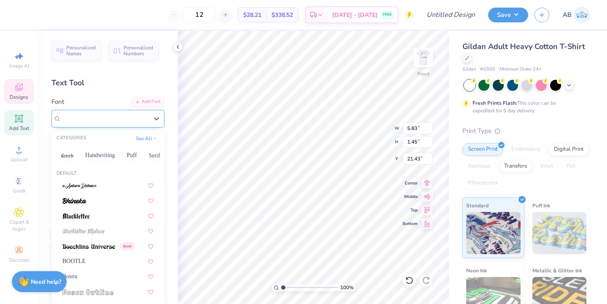
click at [100, 118] on span "Nandaka Western" at bounding box center [83, 118] width 45 height 10
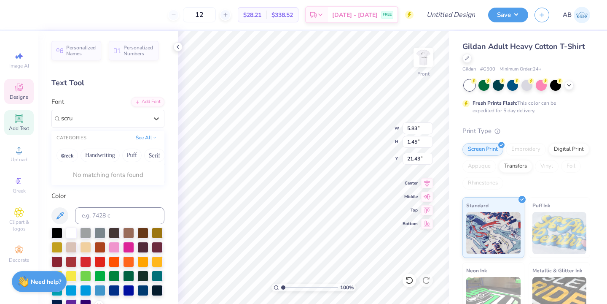
type input "scru"
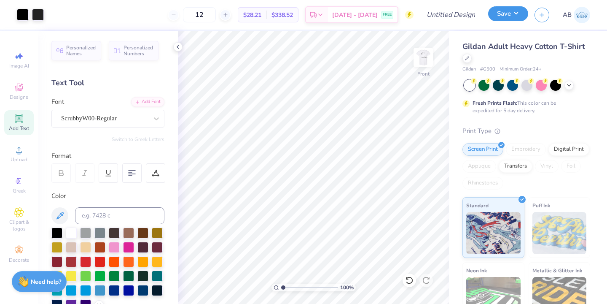
click at [508, 12] on button "Save" at bounding box center [508, 13] width 40 height 15
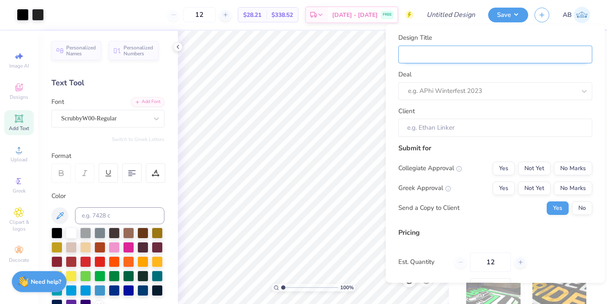
click at [491, 55] on input "Design Title" at bounding box center [495, 54] width 194 height 18
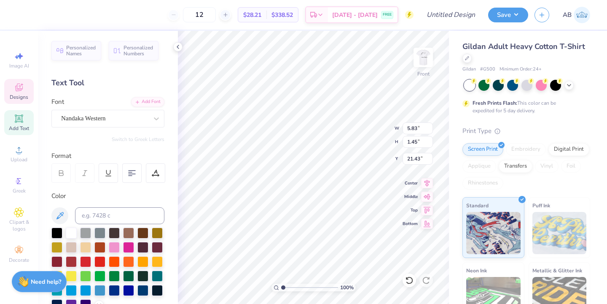
type input "11.87"
type input "2.91"
type input "3.53"
type input "5.83"
type input "1.45"
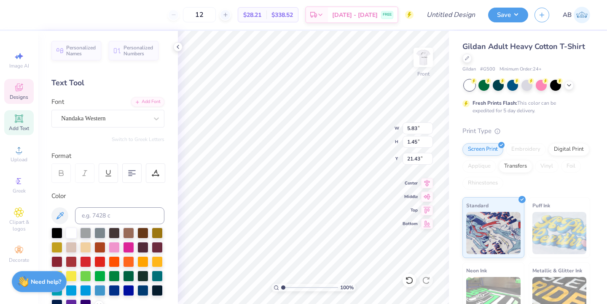
type input "21.44"
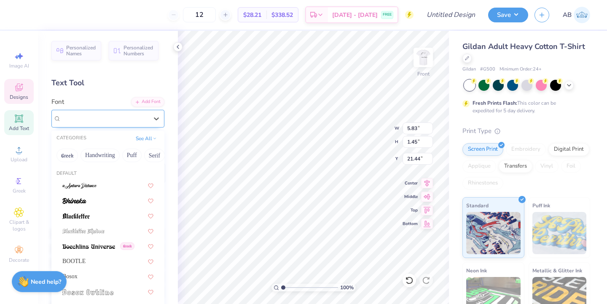
click at [119, 118] on div "Nandaka Western" at bounding box center [104, 118] width 89 height 13
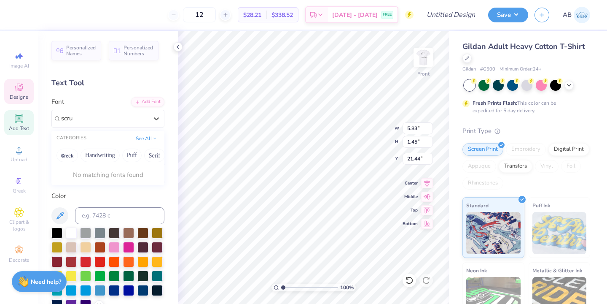
type input "scru"
click at [116, 127] on div "Personalized Names Personalized Numbers Text Tool Add Font Font Nandaka Western…" at bounding box center [108, 167] width 140 height 273
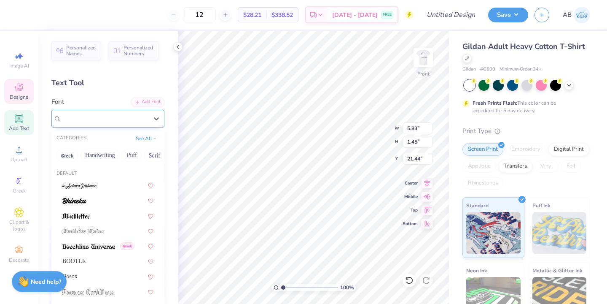
click at [123, 116] on div "Nandaka Western" at bounding box center [104, 118] width 89 height 13
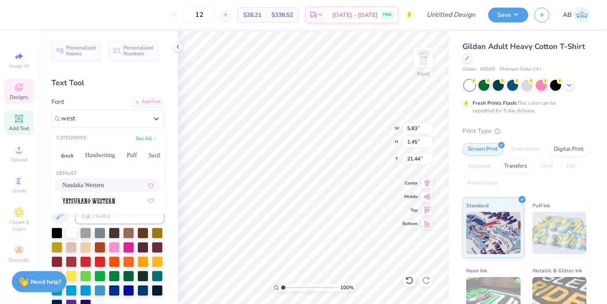
click at [127, 186] on div "Nandaka Western" at bounding box center [107, 184] width 91 height 9
type input "west"
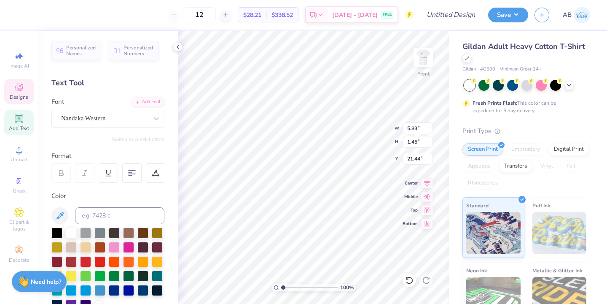
type input "18.89"
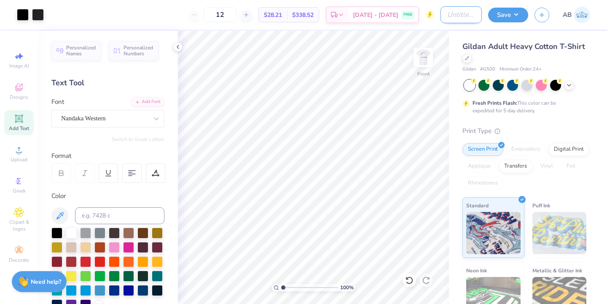
click at [451, 21] on input "Design Title" at bounding box center [461, 14] width 41 height 17
type input "chi psi stadium"
click at [506, 16] on button "Save" at bounding box center [508, 13] width 40 height 15
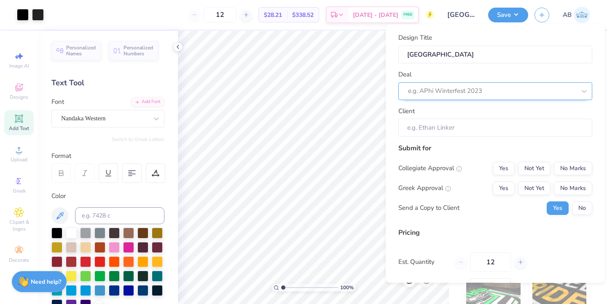
click at [497, 86] on div at bounding box center [492, 90] width 168 height 11
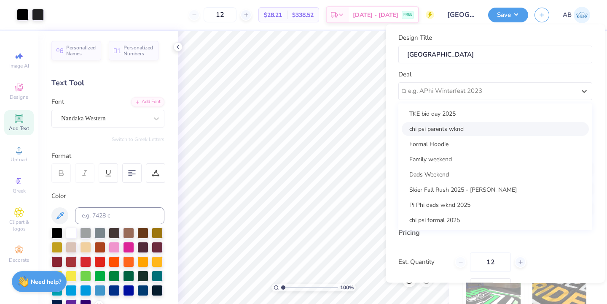
click at [477, 129] on div "chi psi parents wknd" at bounding box center [495, 128] width 187 height 14
type input "[PERSON_NAME]"
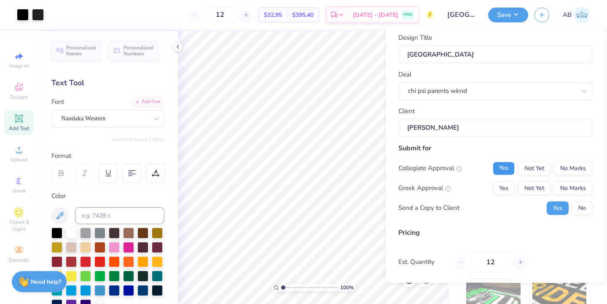
click at [514, 165] on button "Yes" at bounding box center [504, 167] width 22 height 13
click at [534, 170] on button "Not Yet" at bounding box center [534, 167] width 32 height 13
click at [509, 185] on button "Yes" at bounding box center [504, 187] width 22 height 13
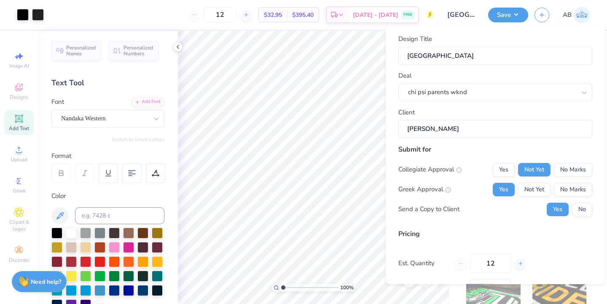
scroll to position [63, 0]
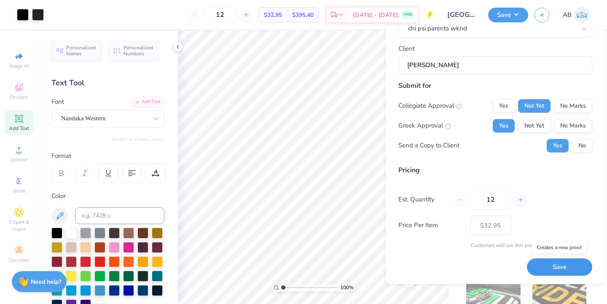
click at [560, 268] on button "Save" at bounding box center [559, 266] width 65 height 17
type input "$32.95"
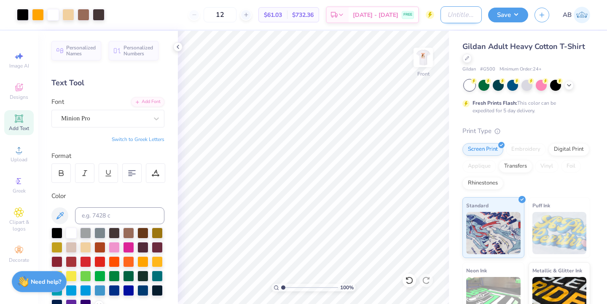
click at [467, 15] on input "Design Title" at bounding box center [461, 14] width 41 height 17
type input "chi psi parents wknd graphic"
click at [505, 7] on div "Save AB" at bounding box center [547, 15] width 119 height 30
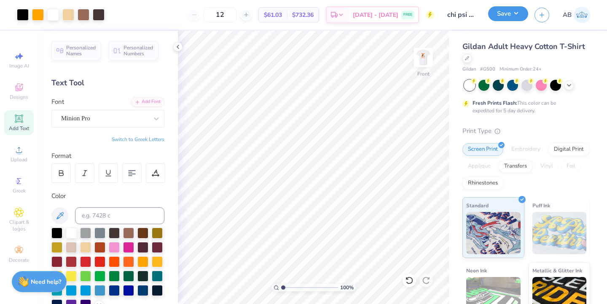
click at [505, 7] on button "Save" at bounding box center [508, 13] width 40 height 15
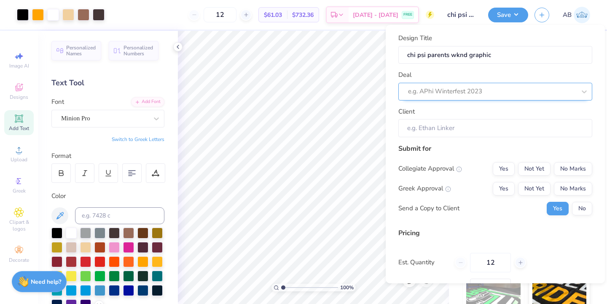
click at [468, 95] on div at bounding box center [492, 91] width 168 height 11
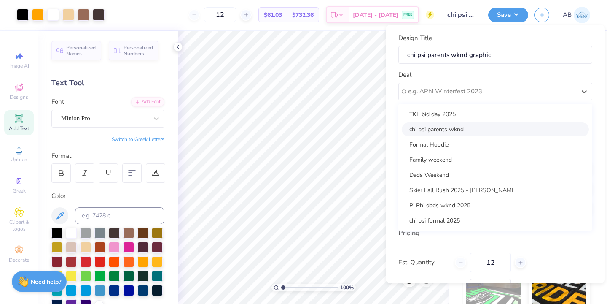
click at [453, 129] on div "chi psi parents wknd" at bounding box center [495, 129] width 187 height 14
type input "[PERSON_NAME]"
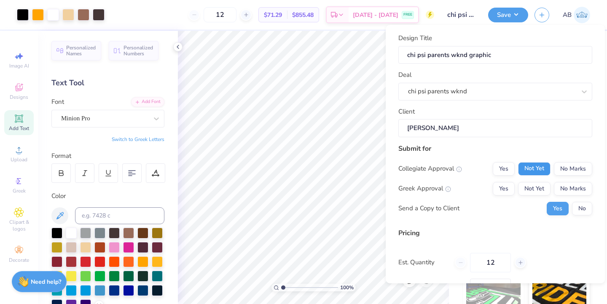
click at [525, 168] on button "Not Yet" at bounding box center [534, 168] width 32 height 13
click at [510, 192] on button "Yes" at bounding box center [504, 188] width 22 height 13
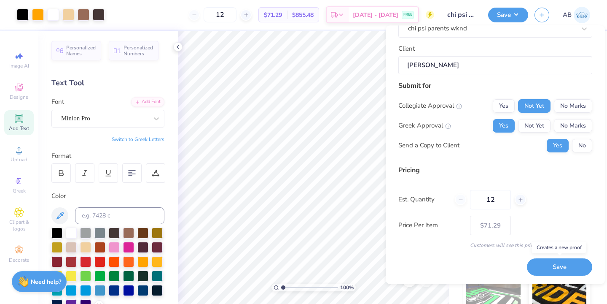
click at [564, 268] on button "Save" at bounding box center [559, 266] width 65 height 17
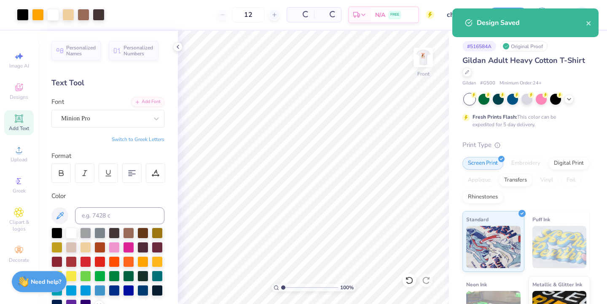
type input "– –"
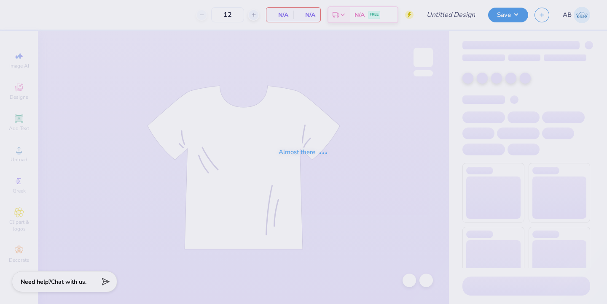
type input "bear chi psi parnets wknd"
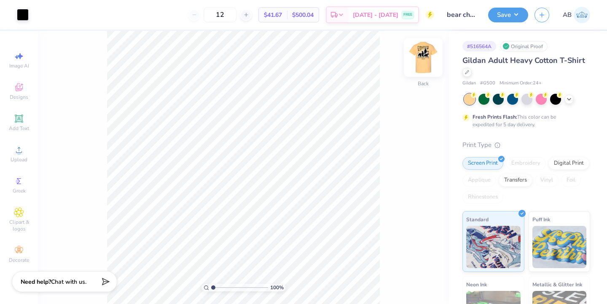
click at [423, 55] on img at bounding box center [423, 57] width 34 height 34
click at [570, 100] on icon at bounding box center [569, 98] width 7 height 7
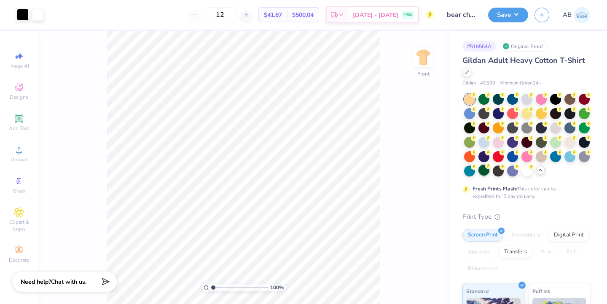
click at [484, 171] on div at bounding box center [484, 169] width 11 height 11
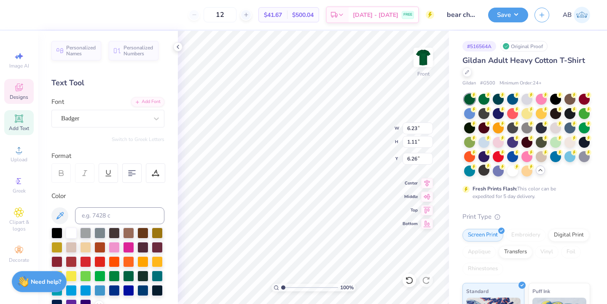
type input "6.26"
type input "3.65"
type input "3.00"
type input "4.98"
click at [484, 103] on div at bounding box center [484, 98] width 11 height 11
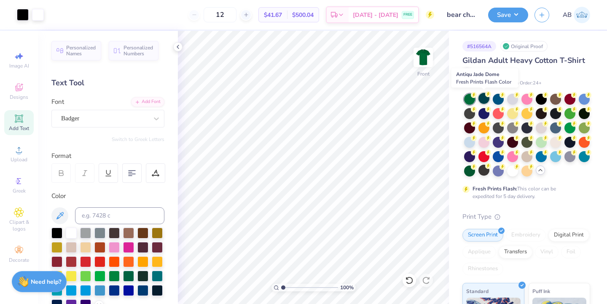
click at [487, 97] on div at bounding box center [484, 98] width 11 height 11
click at [586, 114] on div at bounding box center [584, 112] width 11 height 11
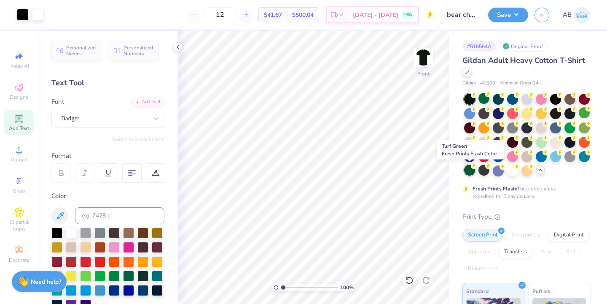
click at [469, 165] on div at bounding box center [469, 169] width 11 height 11
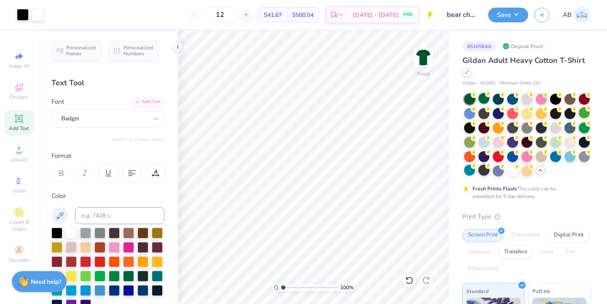
click at [487, 170] on div at bounding box center [484, 169] width 11 height 11
click at [482, 102] on div at bounding box center [484, 98] width 11 height 11
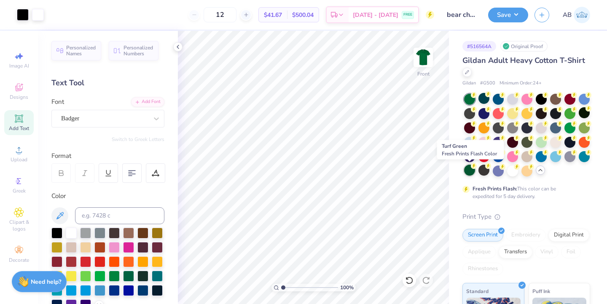
click at [468, 168] on div at bounding box center [469, 169] width 11 height 11
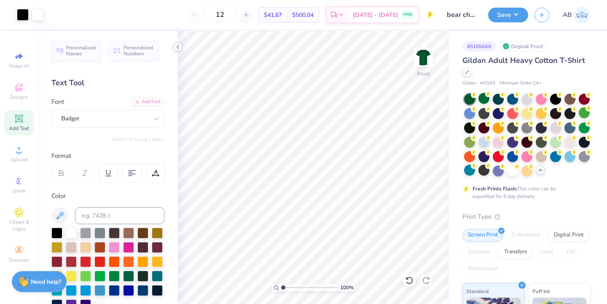
click at [176, 46] on icon at bounding box center [178, 46] width 7 height 7
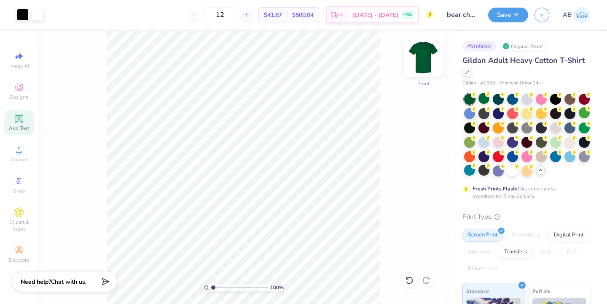
click at [430, 62] on img at bounding box center [423, 57] width 34 height 34
click at [430, 62] on img at bounding box center [423, 57] width 17 height 17
click at [517, 13] on button "Save" at bounding box center [508, 13] width 40 height 15
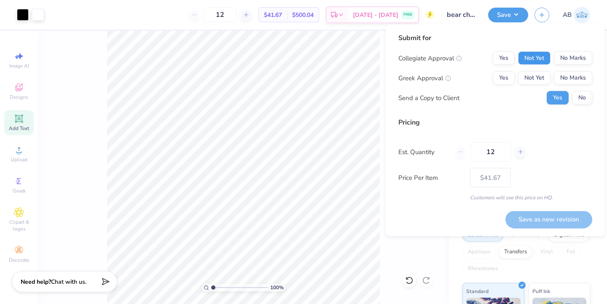
click at [529, 56] on button "Not Yet" at bounding box center [534, 57] width 32 height 13
click at [504, 88] on div "Collegiate Approval Yes Not Yet No Marks Greek Approval Yes Not Yet No Marks Se…" at bounding box center [495, 77] width 194 height 53
click at [506, 82] on button "Yes" at bounding box center [504, 77] width 22 height 13
click at [546, 213] on button "Save as new revision" at bounding box center [549, 218] width 87 height 17
type input "$41.67"
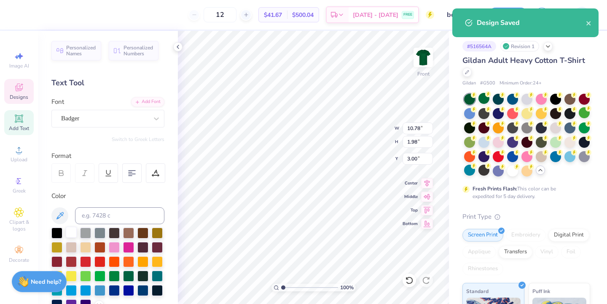
click at [71, 231] on div at bounding box center [71, 231] width 11 height 11
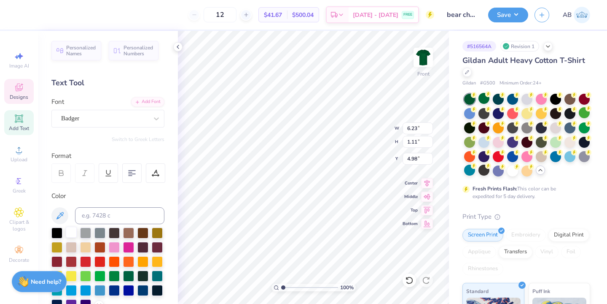
click at [70, 236] on div at bounding box center [71, 231] width 11 height 11
type input "10.98"
type input "0.86"
type input "13.90"
click at [69, 231] on div at bounding box center [71, 231] width 11 height 11
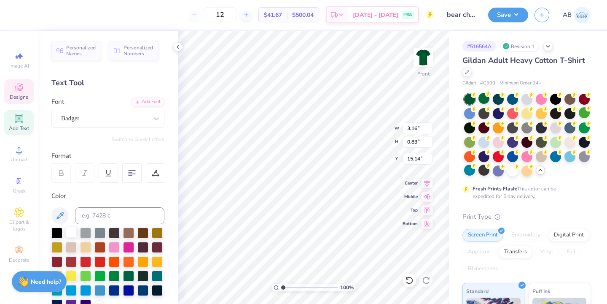
click at [71, 237] on div at bounding box center [71, 231] width 11 height 11
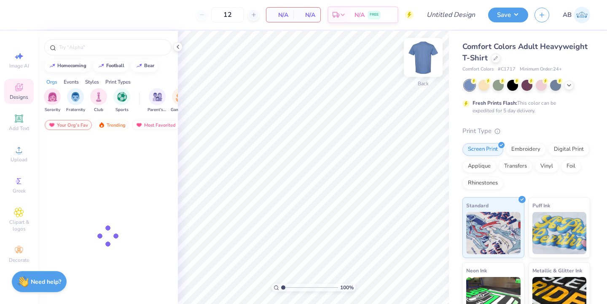
click at [427, 64] on img at bounding box center [423, 57] width 34 height 34
click at [570, 83] on icon at bounding box center [569, 84] width 7 height 7
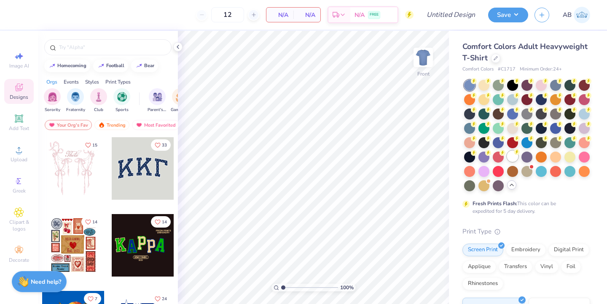
click at [511, 153] on div at bounding box center [512, 156] width 11 height 11
click at [178, 48] on icon at bounding box center [178, 46] width 7 height 7
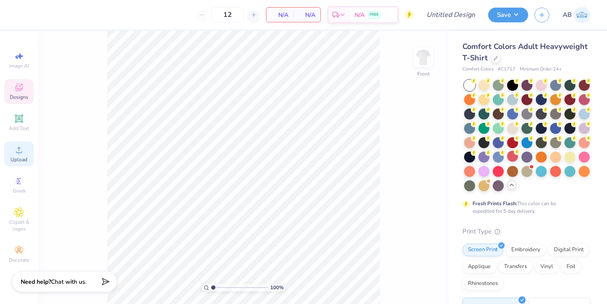
click at [18, 145] on icon at bounding box center [19, 150] width 10 height 10
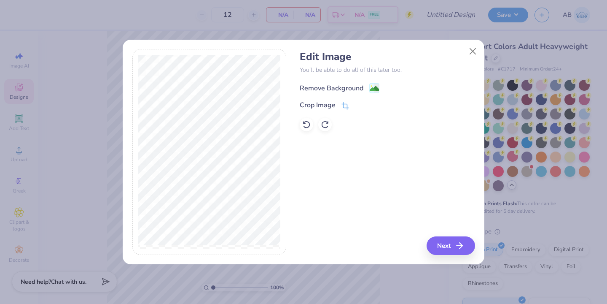
click at [370, 87] on rect at bounding box center [375, 88] width 10 height 10
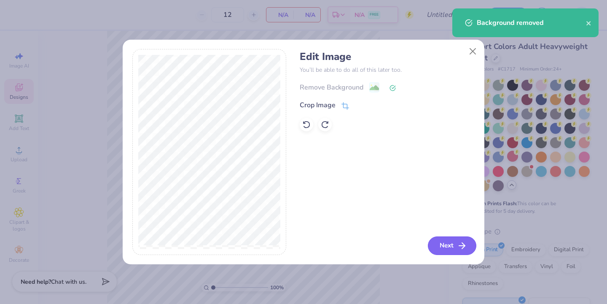
click at [444, 242] on button "Next" at bounding box center [452, 245] width 48 height 19
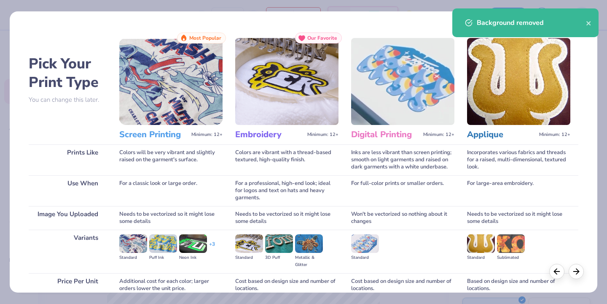
scroll to position [75, 0]
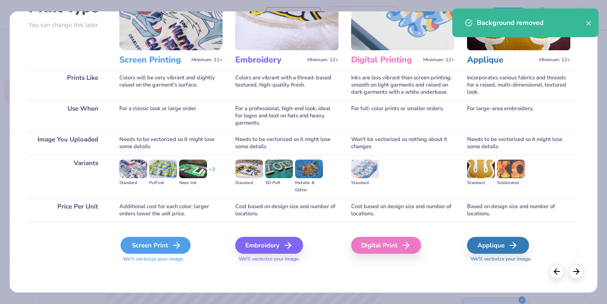
click at [177, 244] on icon at bounding box center [177, 245] width 10 height 10
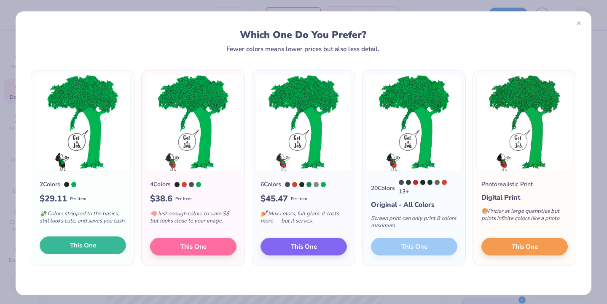
click at [96, 247] on button "This One" at bounding box center [83, 245] width 86 height 18
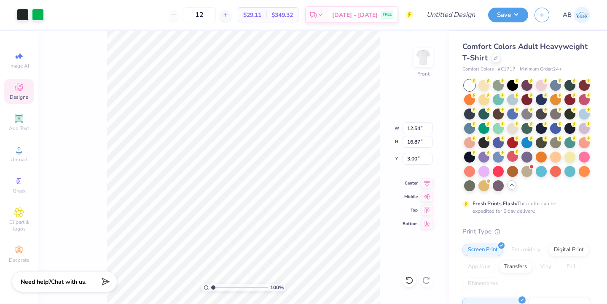
type input "3.00"
type input "7.88"
type input "11.46"
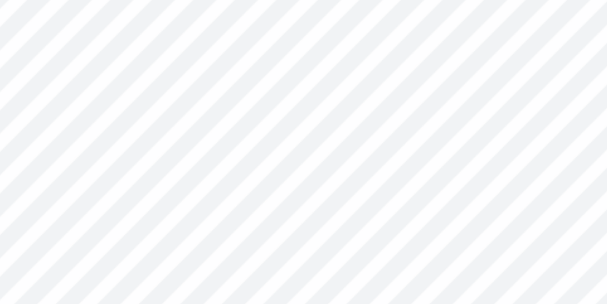
type input "8.02"
type input "3.91"
type input "9.90"
type input "8.34"
type input "7.88"
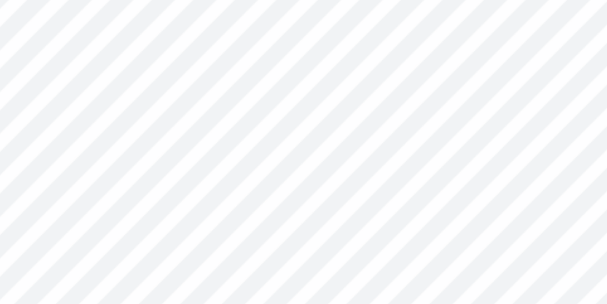
type input "13.21"
type input "6.32"
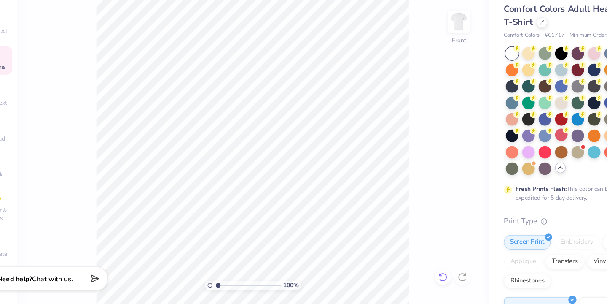
click at [408, 282] on icon at bounding box center [409, 280] width 7 height 8
type input "6.32"
click at [407, 279] on icon at bounding box center [409, 280] width 8 height 8
click at [412, 283] on icon at bounding box center [409, 280] width 8 height 8
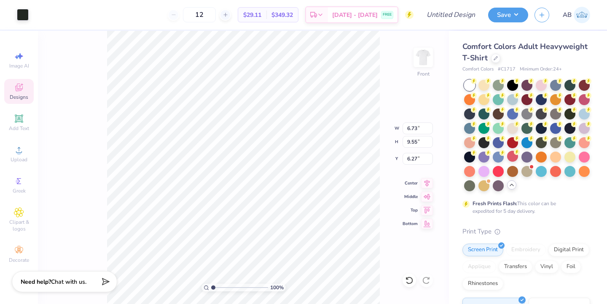
type input "12.20"
type input "16.39"
type input "3.09"
click at [384, 278] on div "100 % Front" at bounding box center [243, 167] width 411 height 273
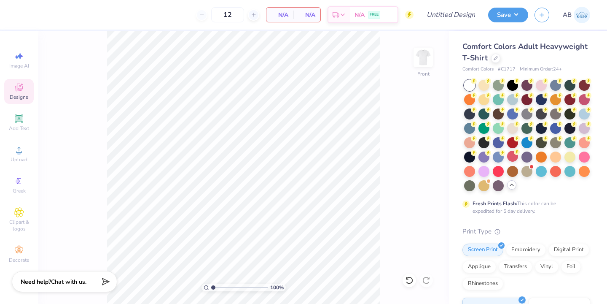
click at [24, 94] on span "Designs" at bounding box center [19, 97] width 19 height 7
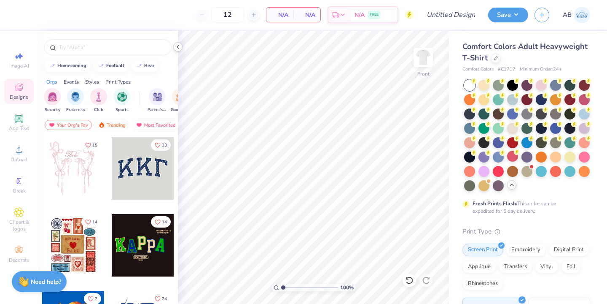
click at [180, 43] on icon at bounding box center [178, 46] width 7 height 7
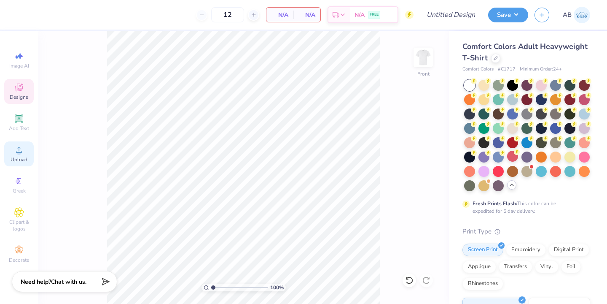
click at [31, 148] on div "Upload" at bounding box center [19, 153] width 30 height 25
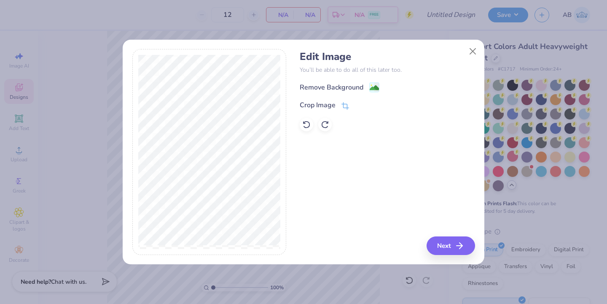
click at [363, 79] on div "Edit Image You’ll be able to do all of this later too. Remove Background Crop I…" at bounding box center [387, 91] width 175 height 81
click at [361, 86] on div "Remove Background" at bounding box center [332, 88] width 64 height 10
click at [460, 245] on icon "button" at bounding box center [462, 245] width 10 height 10
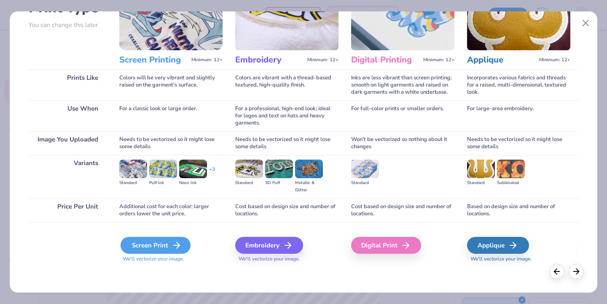
click at [151, 248] on div "Screen Print" at bounding box center [156, 245] width 70 height 17
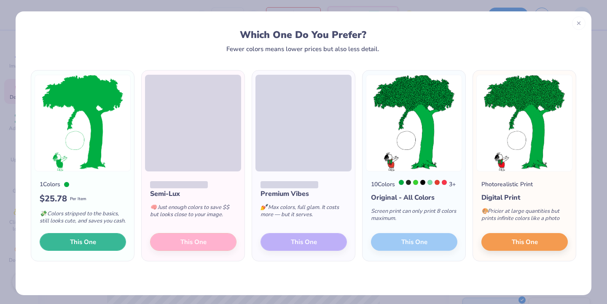
click at [103, 243] on button "This One" at bounding box center [83, 242] width 86 height 18
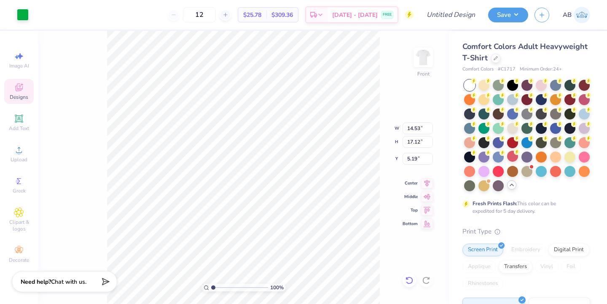
click at [407, 281] on icon at bounding box center [409, 280] width 8 height 8
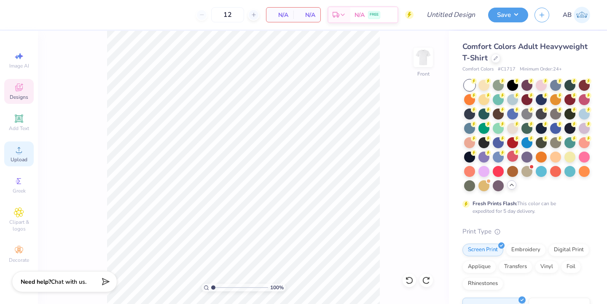
click at [21, 145] on icon at bounding box center [19, 150] width 10 height 10
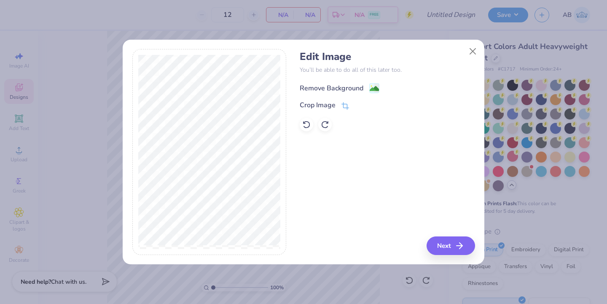
click at [343, 90] on div "Remove Background" at bounding box center [332, 88] width 64 height 10
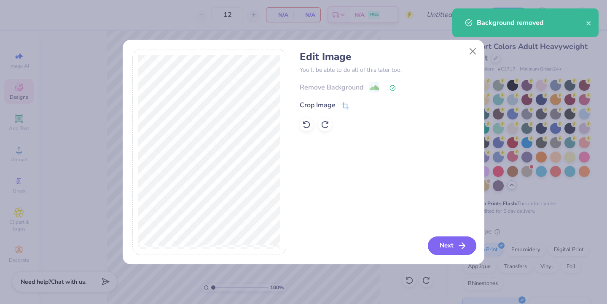
click at [452, 242] on button "Next" at bounding box center [452, 245] width 48 height 19
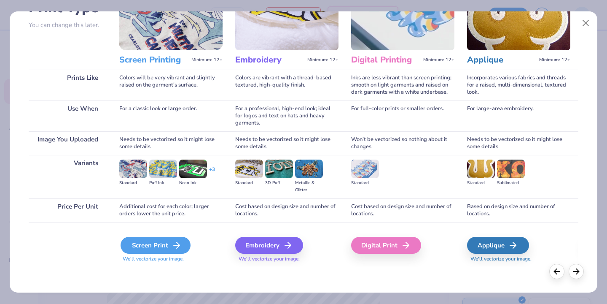
click at [175, 237] on div "Screen Print" at bounding box center [156, 245] width 70 height 17
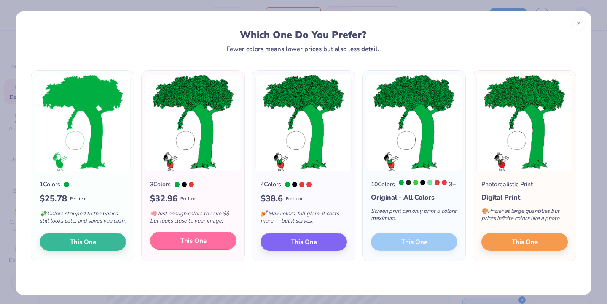
click at [212, 247] on button "This One" at bounding box center [193, 240] width 86 height 18
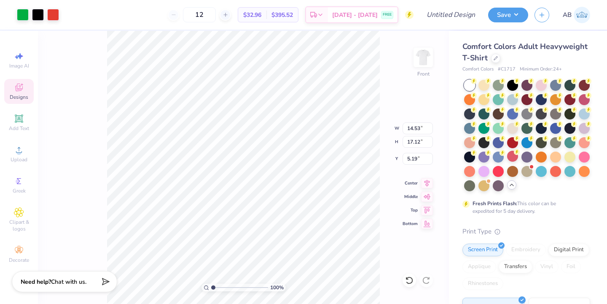
type input "13.45"
type input "15.85"
type input "3.00"
click at [19, 116] on icon at bounding box center [19, 118] width 6 height 6
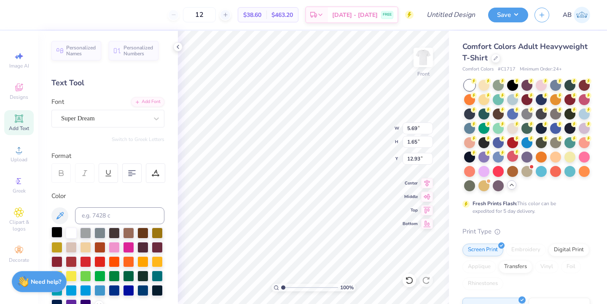
click at [53, 234] on div at bounding box center [56, 231] width 11 height 11
type textarea "chi psi"
click at [106, 118] on div "Super Dream" at bounding box center [104, 118] width 89 height 13
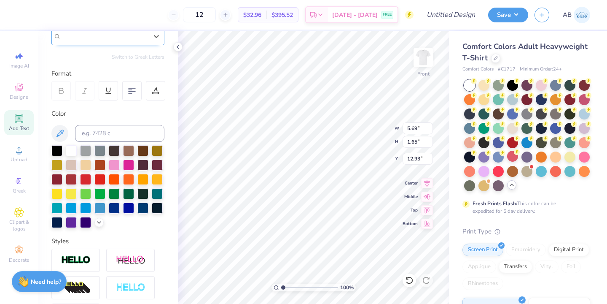
scroll to position [2, 0]
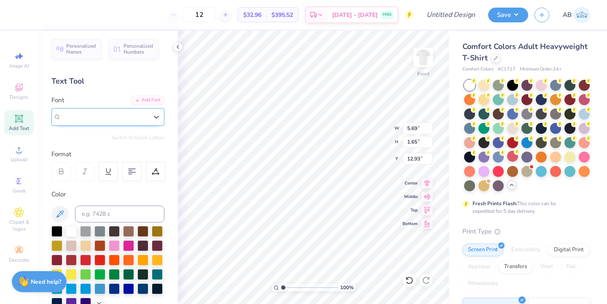
click at [115, 123] on div "Super Dream" at bounding box center [107, 117] width 113 height 18
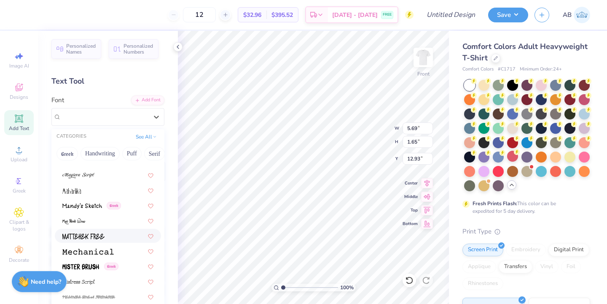
scroll to position [2980, 0]
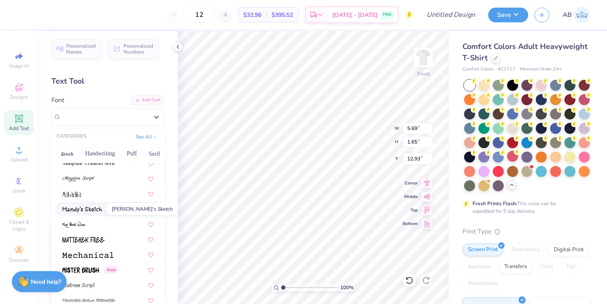
click at [99, 212] on img at bounding box center [82, 209] width 40 height 6
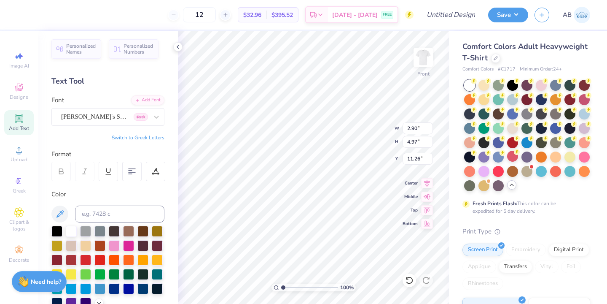
scroll to position [0, 0]
type textarea "CHI PSI"
type input "2.01"
type input "2.04"
type input "12.73"
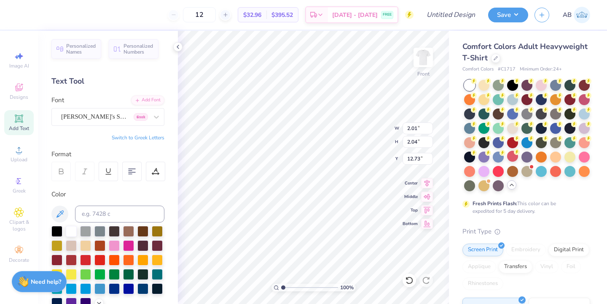
type input "19.21"
type textarea "PSI"
type textarea "f"
type textarea "Family Weekend 2025"
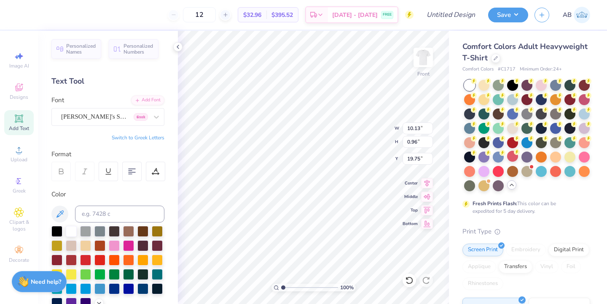
type textarea "Family Weekend 20 25"
type input "18.85"
click at [176, 46] on icon at bounding box center [178, 46] width 7 height 7
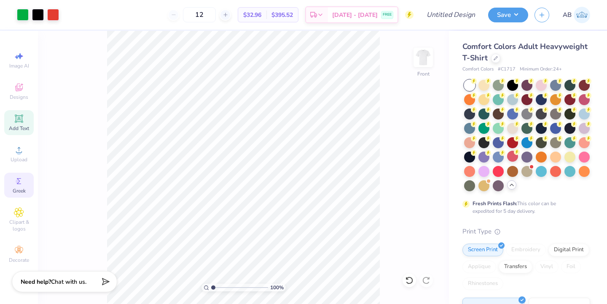
click at [25, 188] on span "Greek" at bounding box center [19, 190] width 13 height 7
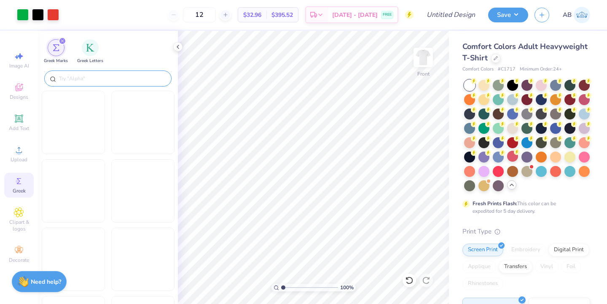
click at [134, 80] on input "text" at bounding box center [112, 78] width 108 height 8
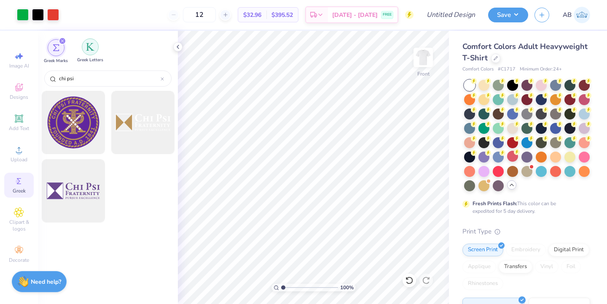
type input "chi psi"
click at [89, 54] on div "filter for Greek Letters" at bounding box center [90, 46] width 17 height 17
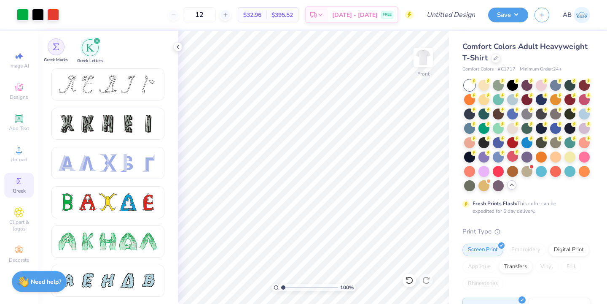
click at [62, 50] on div "filter for Greek Marks" at bounding box center [56, 46] width 17 height 17
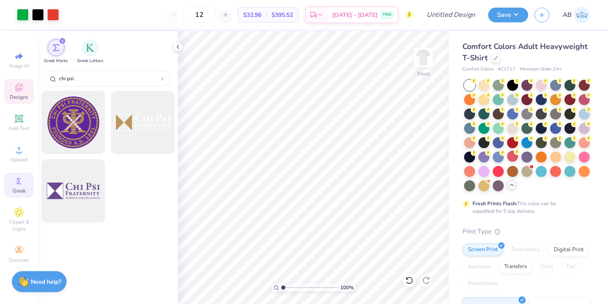
click at [20, 94] on span "Designs" at bounding box center [19, 97] width 19 height 7
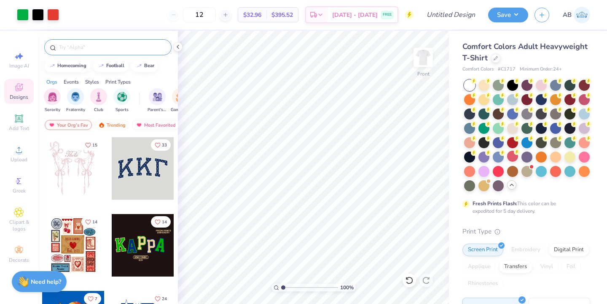
click at [110, 53] on div at bounding box center [107, 47] width 127 height 16
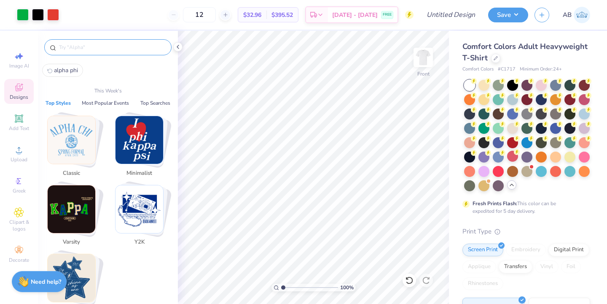
click at [103, 48] on input "text" at bounding box center [112, 47] width 108 height 8
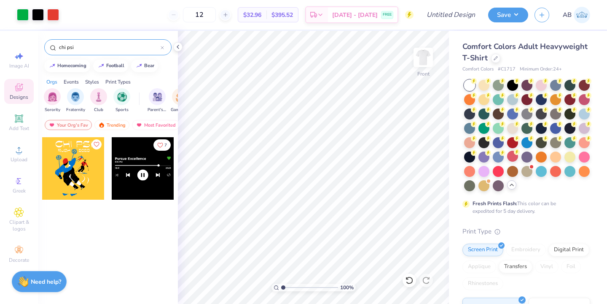
type input "chi psi"
click at [121, 237] on div "7" at bounding box center [108, 236] width 140 height 198
click at [179, 45] on icon at bounding box center [178, 46] width 7 height 7
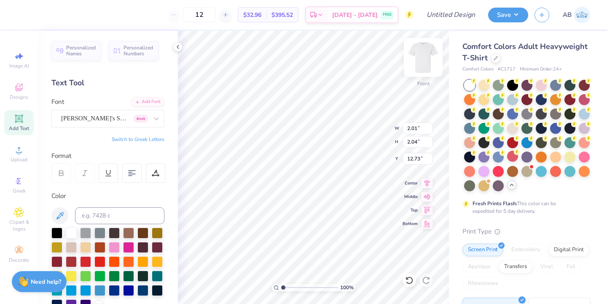
click at [431, 52] on img at bounding box center [423, 57] width 34 height 34
type input "3.00"
click at [422, 64] on img at bounding box center [423, 57] width 34 height 34
click at [422, 71] on img at bounding box center [423, 57] width 34 height 34
type input "5.01"
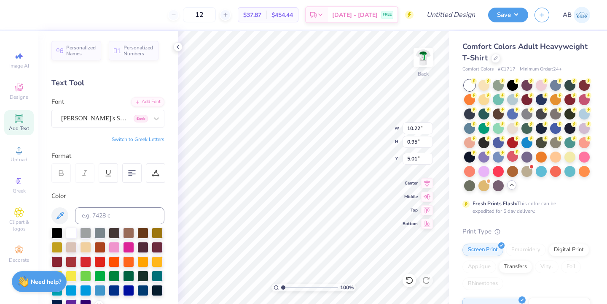
type input "5.83"
type input "0.54"
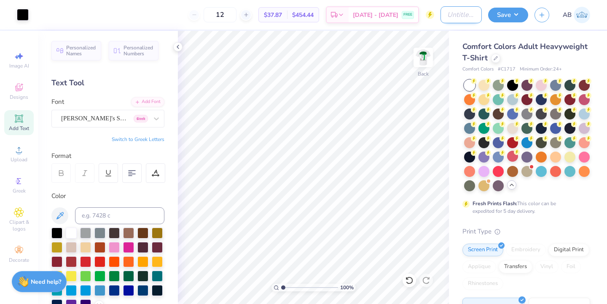
click at [468, 13] on input "Design Title" at bounding box center [461, 14] width 41 height 17
type input "giving tree design"
click at [510, 14] on button "Save" at bounding box center [508, 13] width 40 height 15
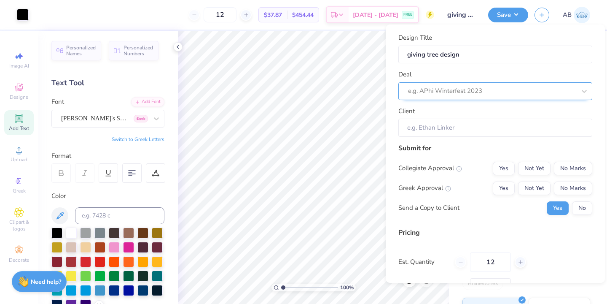
click at [481, 84] on div "e.g. APhi Winterfest 2023" at bounding box center [491, 90] width 169 height 13
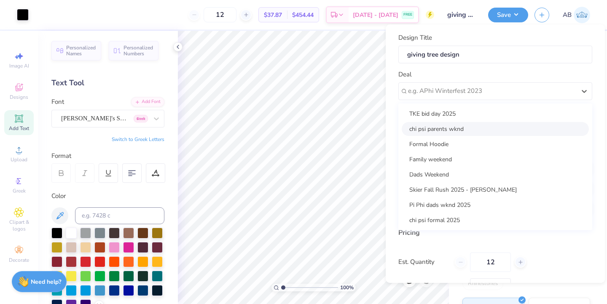
click at [470, 127] on div "chi psi parents wknd" at bounding box center [495, 129] width 187 height 14
type input "[PERSON_NAME]"
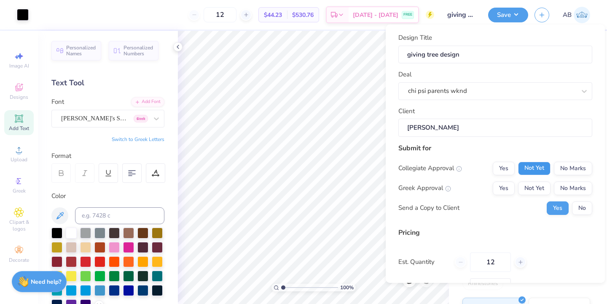
click at [532, 167] on button "Not Yet" at bounding box center [534, 167] width 32 height 13
click at [517, 181] on div "Collegiate Approval Yes Not Yet No Marks Greek Approval Yes Not Yet No Marks Se…" at bounding box center [495, 187] width 194 height 53
click at [511, 183] on button "Yes" at bounding box center [504, 187] width 22 height 13
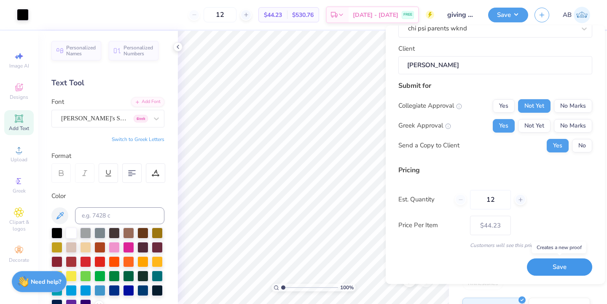
click at [557, 265] on button "Save" at bounding box center [559, 266] width 65 height 17
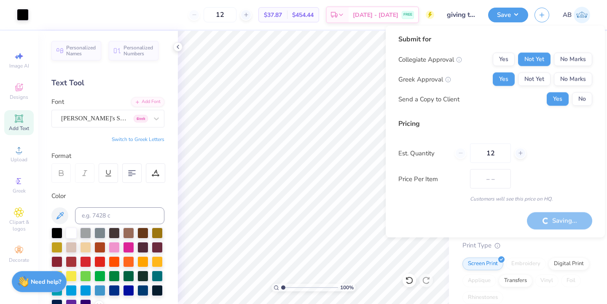
type input "$44.23"
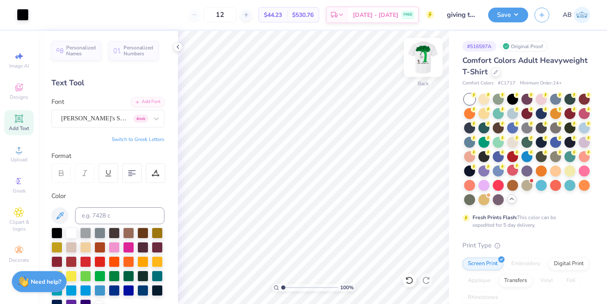
click at [419, 64] on img at bounding box center [423, 57] width 34 height 34
click at [421, 58] on img at bounding box center [423, 57] width 34 height 34
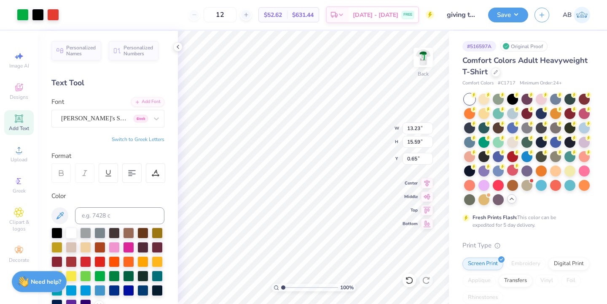
type input "0.50"
click at [428, 55] on img at bounding box center [423, 57] width 34 height 34
click at [425, 59] on img at bounding box center [423, 57] width 17 height 17
click at [406, 279] on icon at bounding box center [409, 280] width 8 height 8
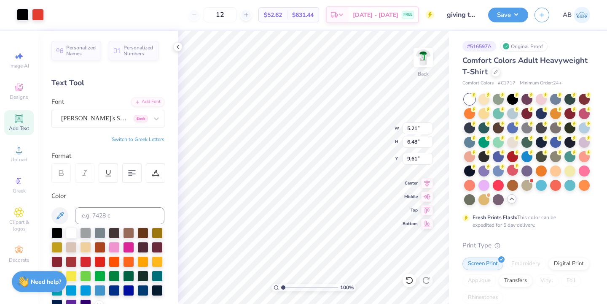
type input "3.00"
click at [416, 62] on img at bounding box center [423, 57] width 34 height 34
click at [423, 57] on img at bounding box center [423, 57] width 34 height 34
type input "3.53"
type input "5.15"
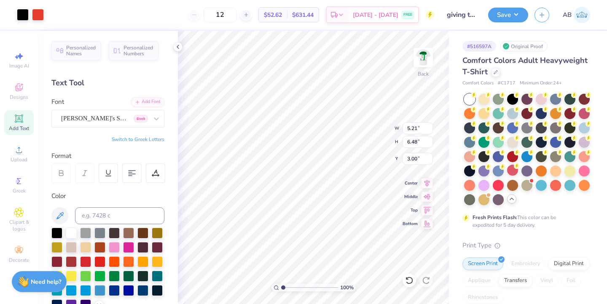
type input "6.41"
type input "3.79"
type input "4.72"
click at [421, 65] on img at bounding box center [423, 57] width 34 height 34
type input "8.12"
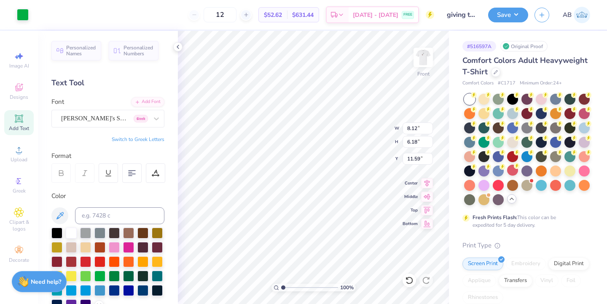
type input "6.18"
type input "11.59"
click at [420, 51] on img at bounding box center [423, 57] width 34 height 34
type input "9.14"
type input "5.09"
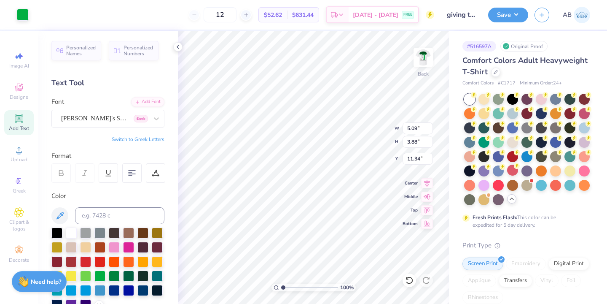
type input "3.88"
type input "9.37"
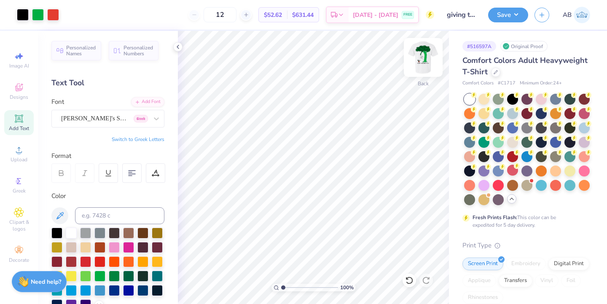
click at [422, 54] on img at bounding box center [423, 57] width 34 height 34
click at [38, 19] on div at bounding box center [38, 14] width 12 height 12
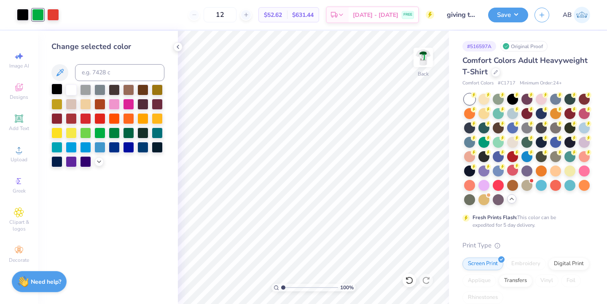
click at [56, 89] on div at bounding box center [56, 88] width 11 height 11
click at [432, 55] on img at bounding box center [423, 57] width 34 height 34
click at [496, 71] on icon at bounding box center [496, 71] width 4 height 4
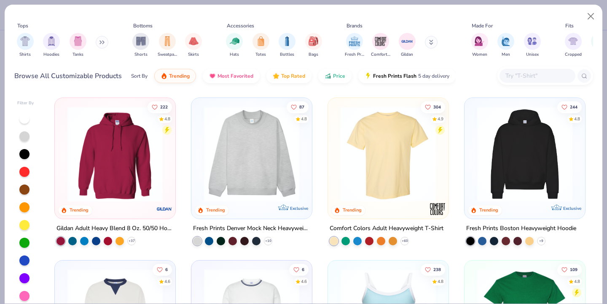
click at [520, 81] on div at bounding box center [538, 76] width 76 height 14
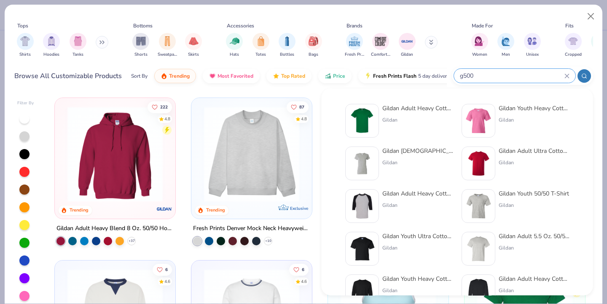
type input "g500"
click at [362, 115] on img at bounding box center [362, 121] width 26 height 26
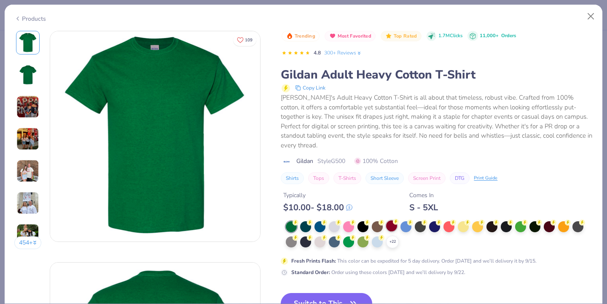
click at [394, 218] on circle at bounding box center [396, 221] width 6 height 6
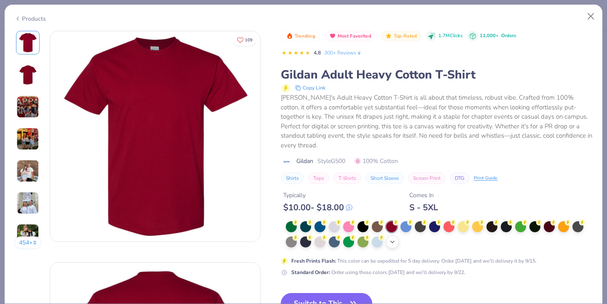
click at [393, 238] on icon at bounding box center [392, 241] width 7 height 7
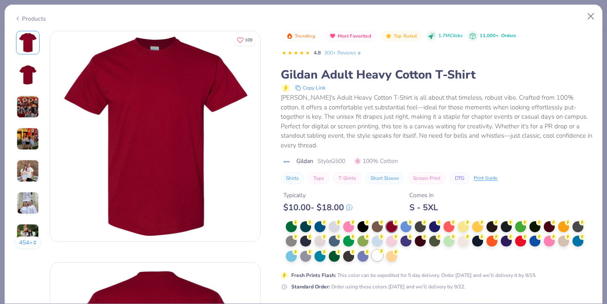
click at [377, 250] on div at bounding box center [377, 255] width 11 height 11
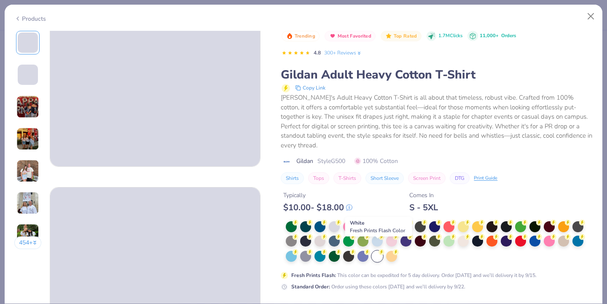
scroll to position [153, 0]
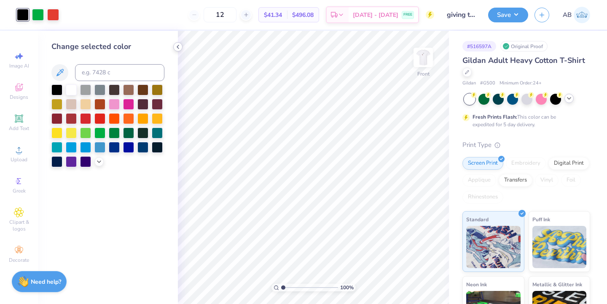
click at [180, 46] on icon at bounding box center [178, 46] width 7 height 7
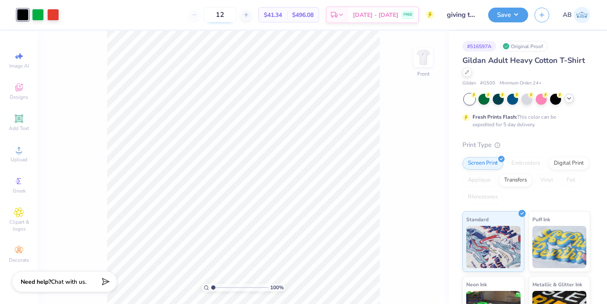
click at [237, 16] on input "12" at bounding box center [220, 14] width 33 height 15
type input "1"
type input "2"
type input "25"
click at [517, 16] on button "Save" at bounding box center [508, 13] width 40 height 15
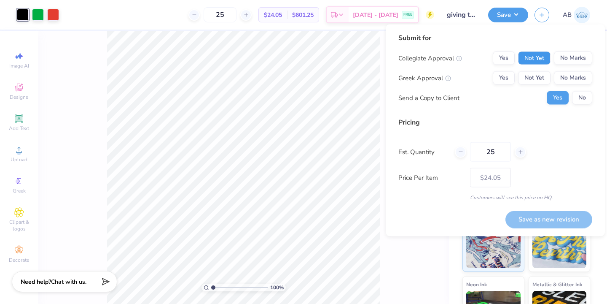
click at [534, 61] on button "Not Yet" at bounding box center [534, 57] width 32 height 13
click at [500, 82] on button "Yes" at bounding box center [504, 77] width 22 height 13
click at [530, 219] on button "Save as new revision" at bounding box center [549, 218] width 87 height 17
type input "$24.05"
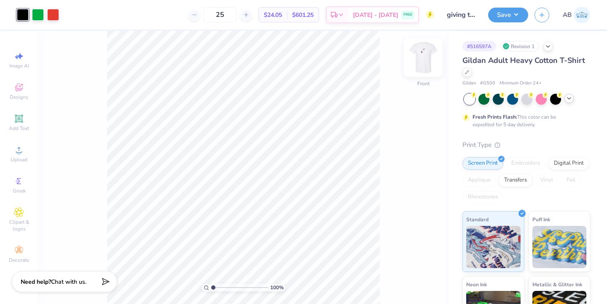
click at [426, 65] on img at bounding box center [423, 57] width 34 height 34
